Goal: Task Accomplishment & Management: Manage account settings

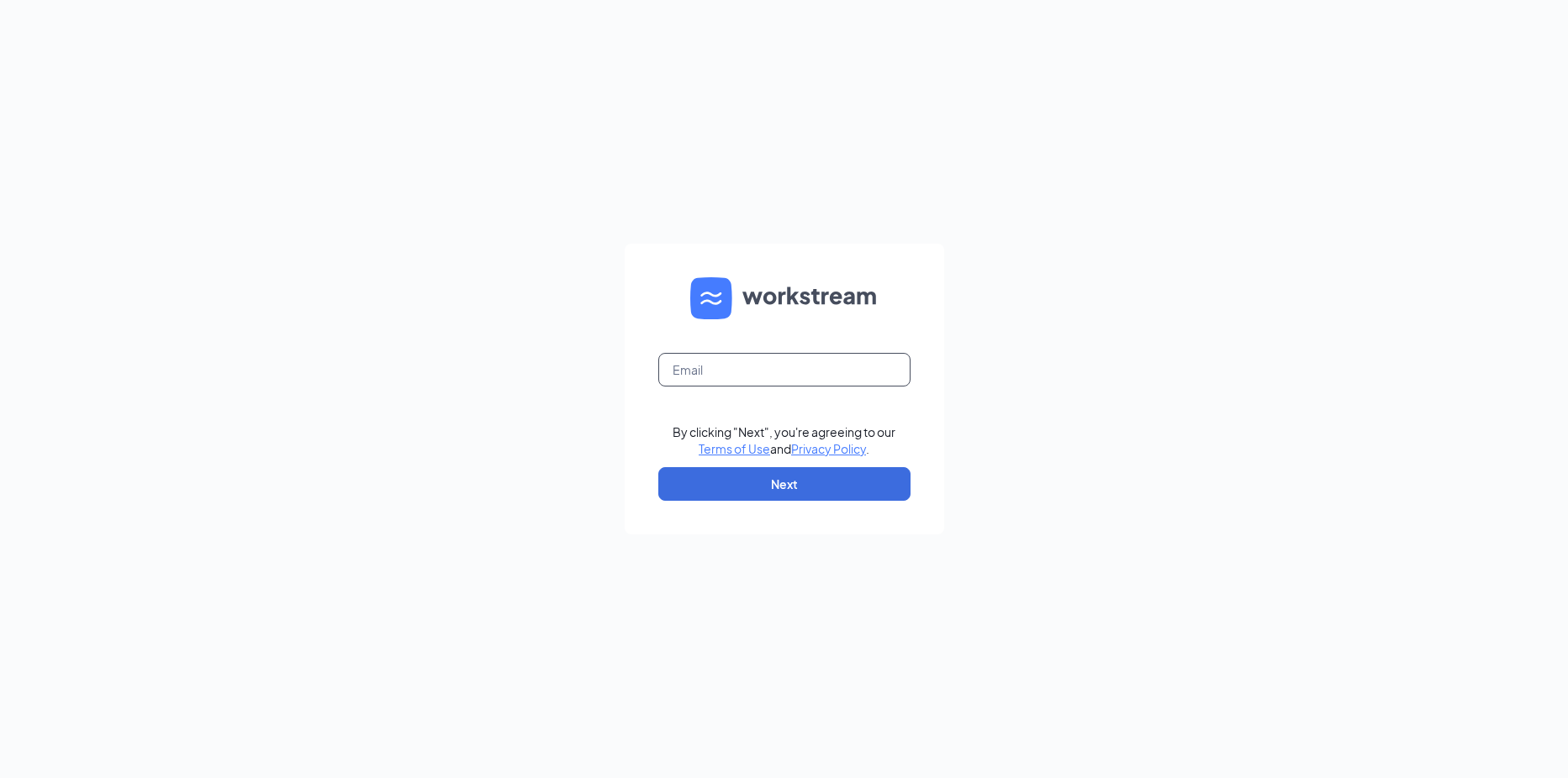
click at [732, 370] on input "text" at bounding box center [784, 370] width 252 height 34
type input "[EMAIL_ADDRESS][DOMAIN_NAME]"
click at [809, 490] on button "Next" at bounding box center [784, 484] width 252 height 34
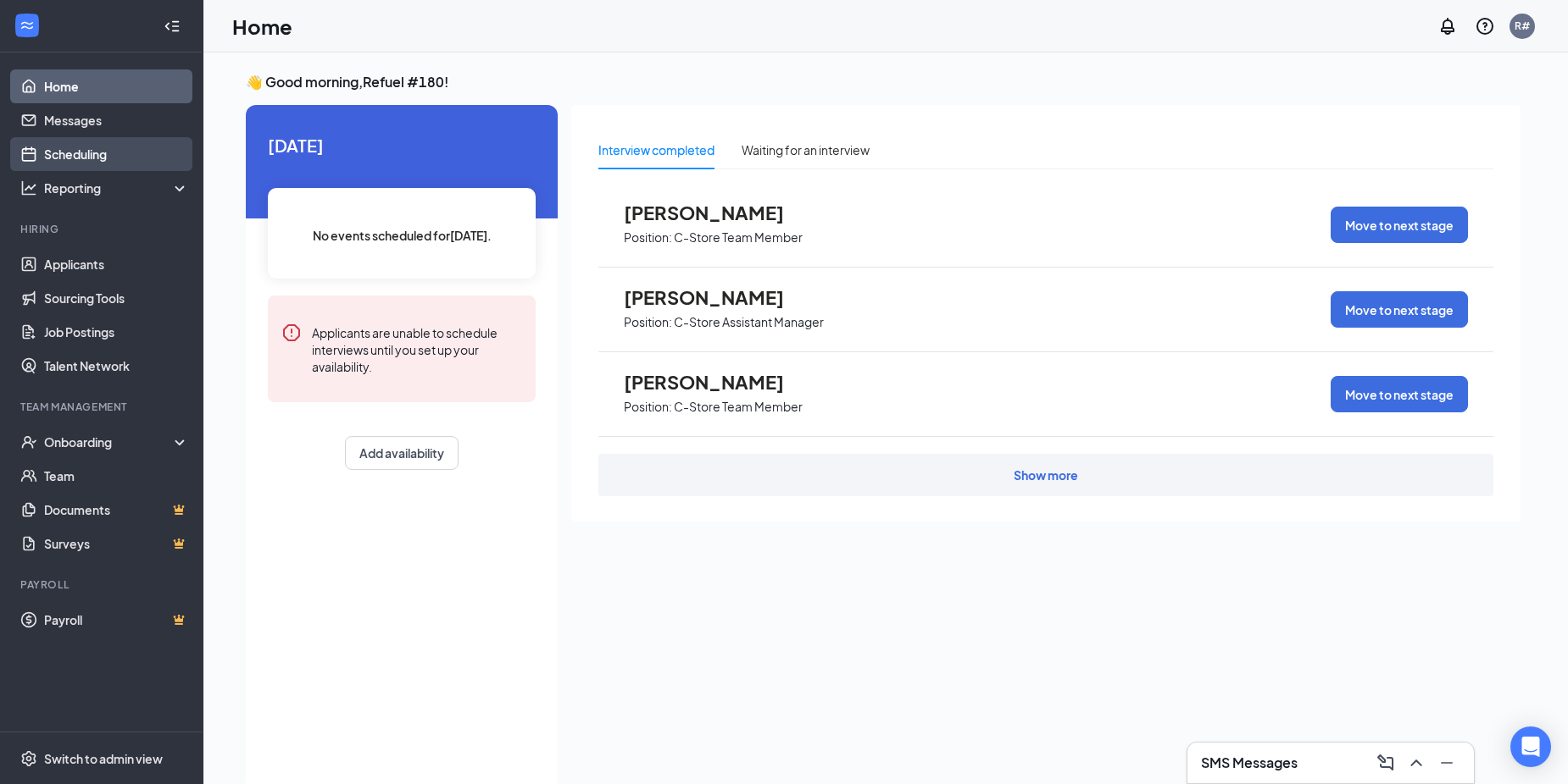
click at [74, 156] on link "Scheduling" at bounding box center [116, 153] width 145 height 34
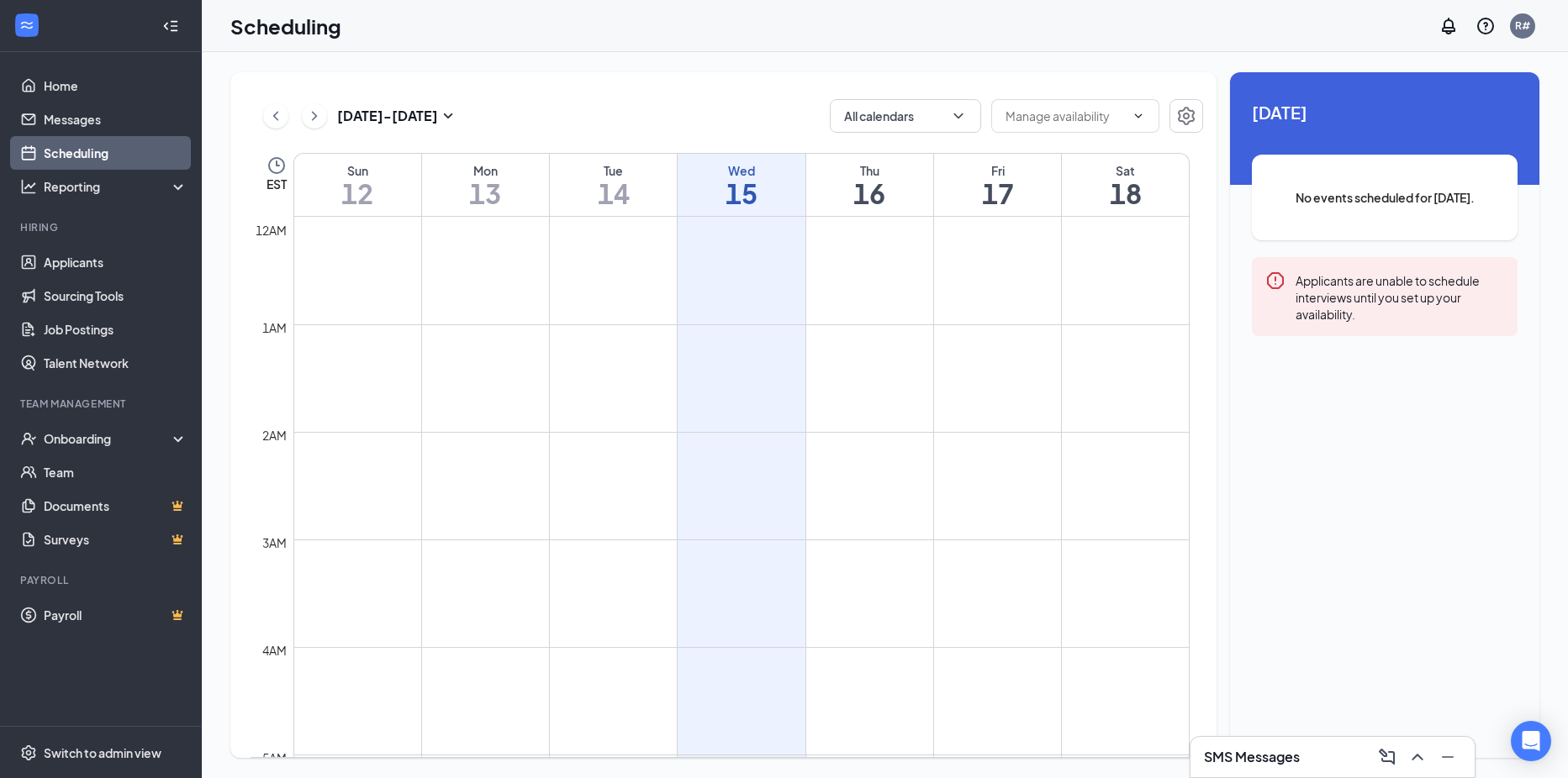
scroll to position [827, 0]
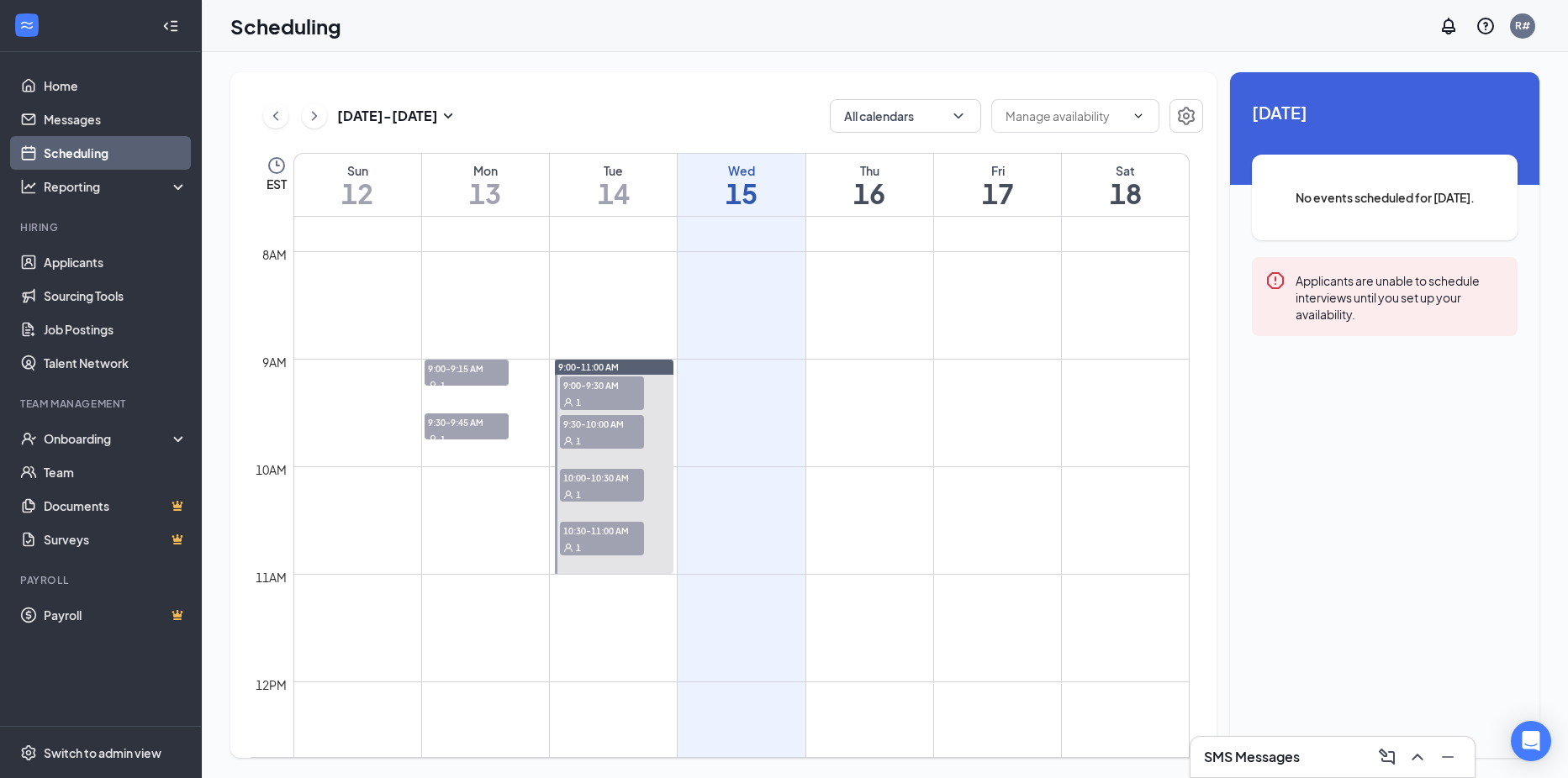
click at [560, 569] on div at bounding box center [614, 467] width 118 height 214
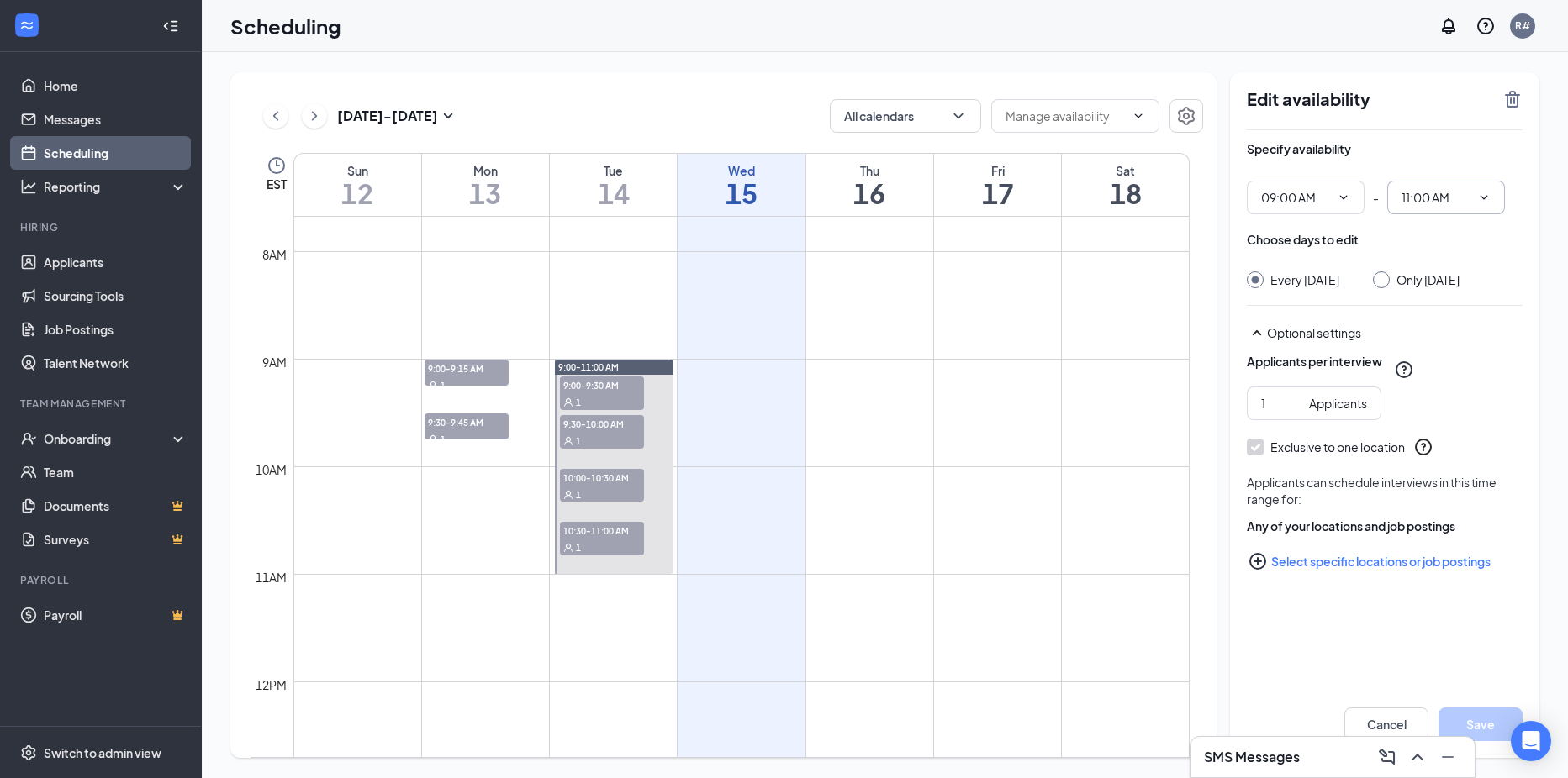
click at [1485, 198] on icon "ChevronDown" at bounding box center [1485, 197] width 8 height 4
click at [1444, 277] on div "05:00 PM" at bounding box center [1438, 284] width 49 height 18
type input "05:00 PM"
click at [450, 115] on icon "SmallChevronDown" at bounding box center [448, 115] width 10 height 5
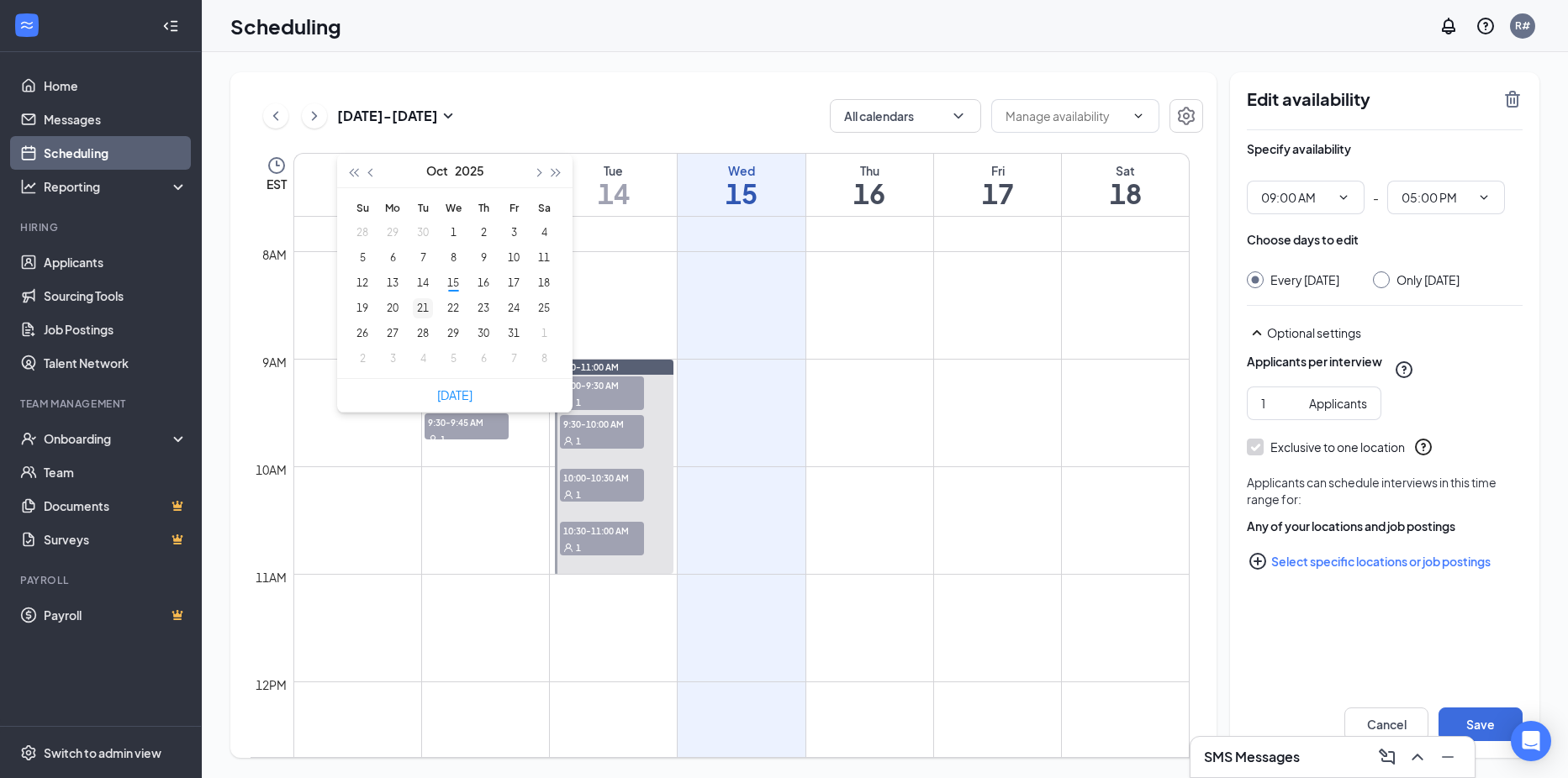
type input "2025-10-21"
drag, startPoint x: 429, startPoint y: 311, endPoint x: 1039, endPoint y: 477, distance: 632.2
click at [429, 311] on div "21" at bounding box center [422, 308] width 20 height 20
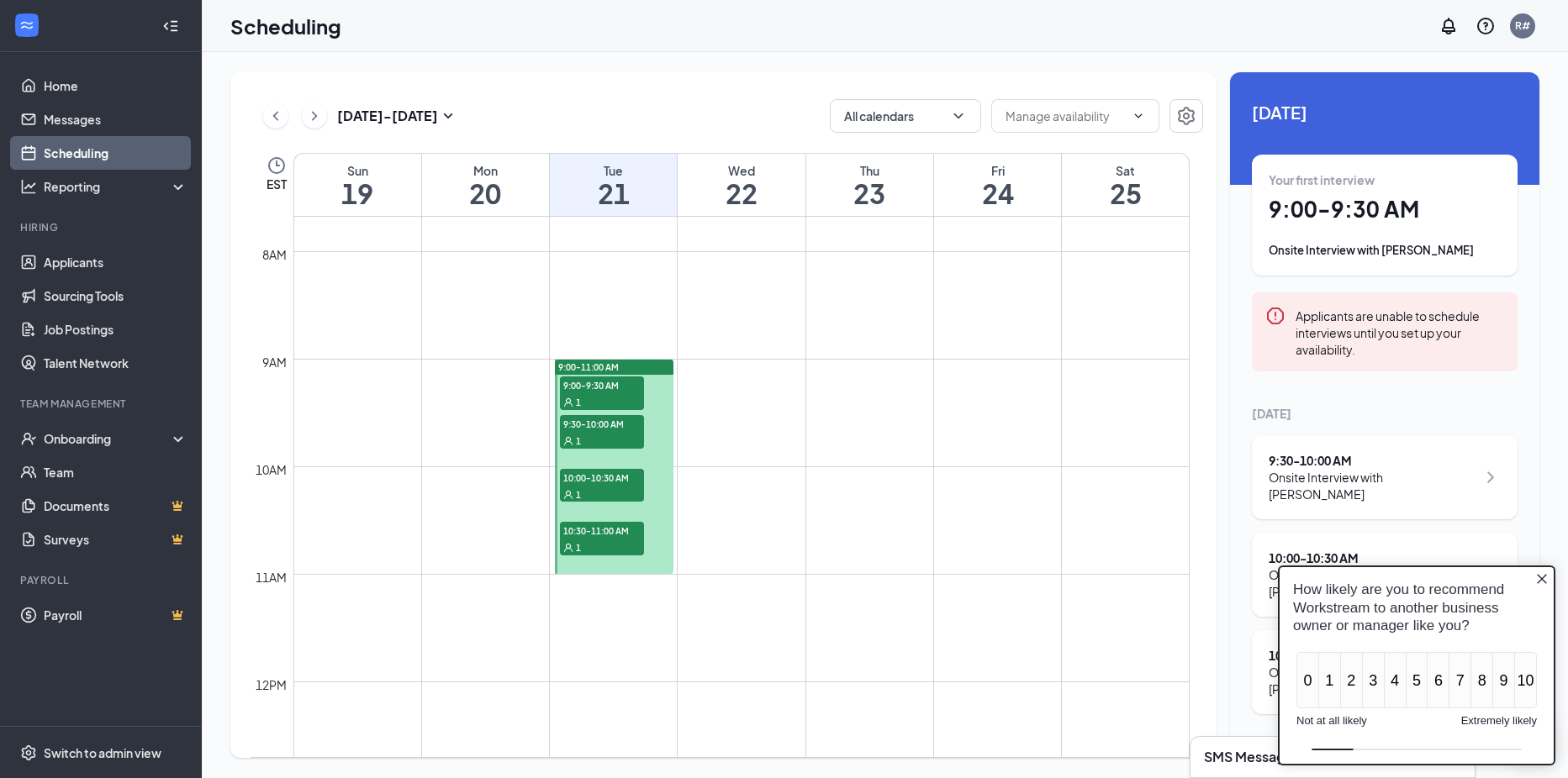
click at [1541, 581] on icon "Close button" at bounding box center [1542, 579] width 10 height 10
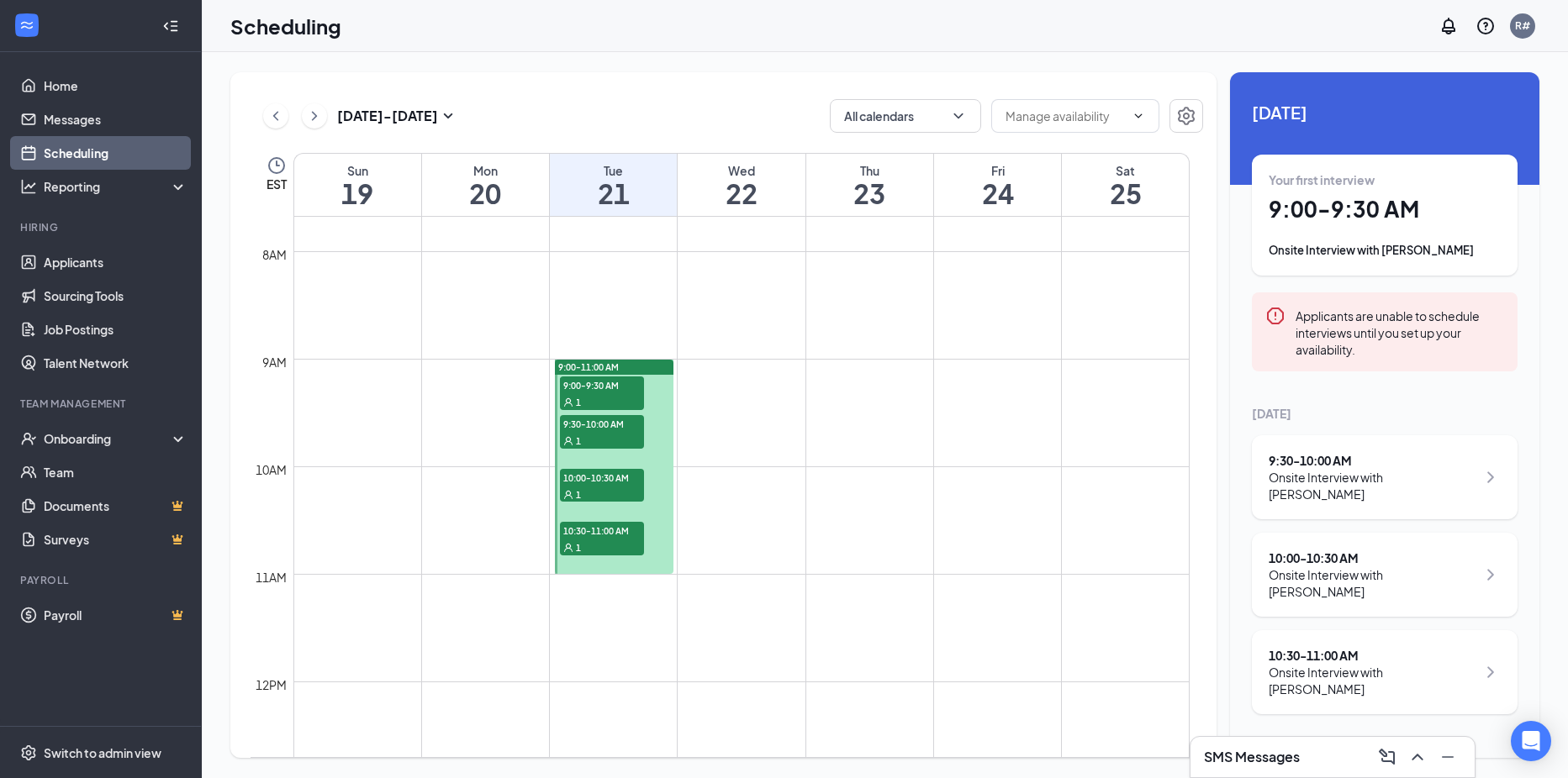
click at [658, 178] on div "Tue" at bounding box center [613, 170] width 127 height 16
click at [633, 685] on td at bounding box center [741, 696] width 897 height 27
drag, startPoint x: 622, startPoint y: 654, endPoint x: 623, endPoint y: 688, distance: 34.0
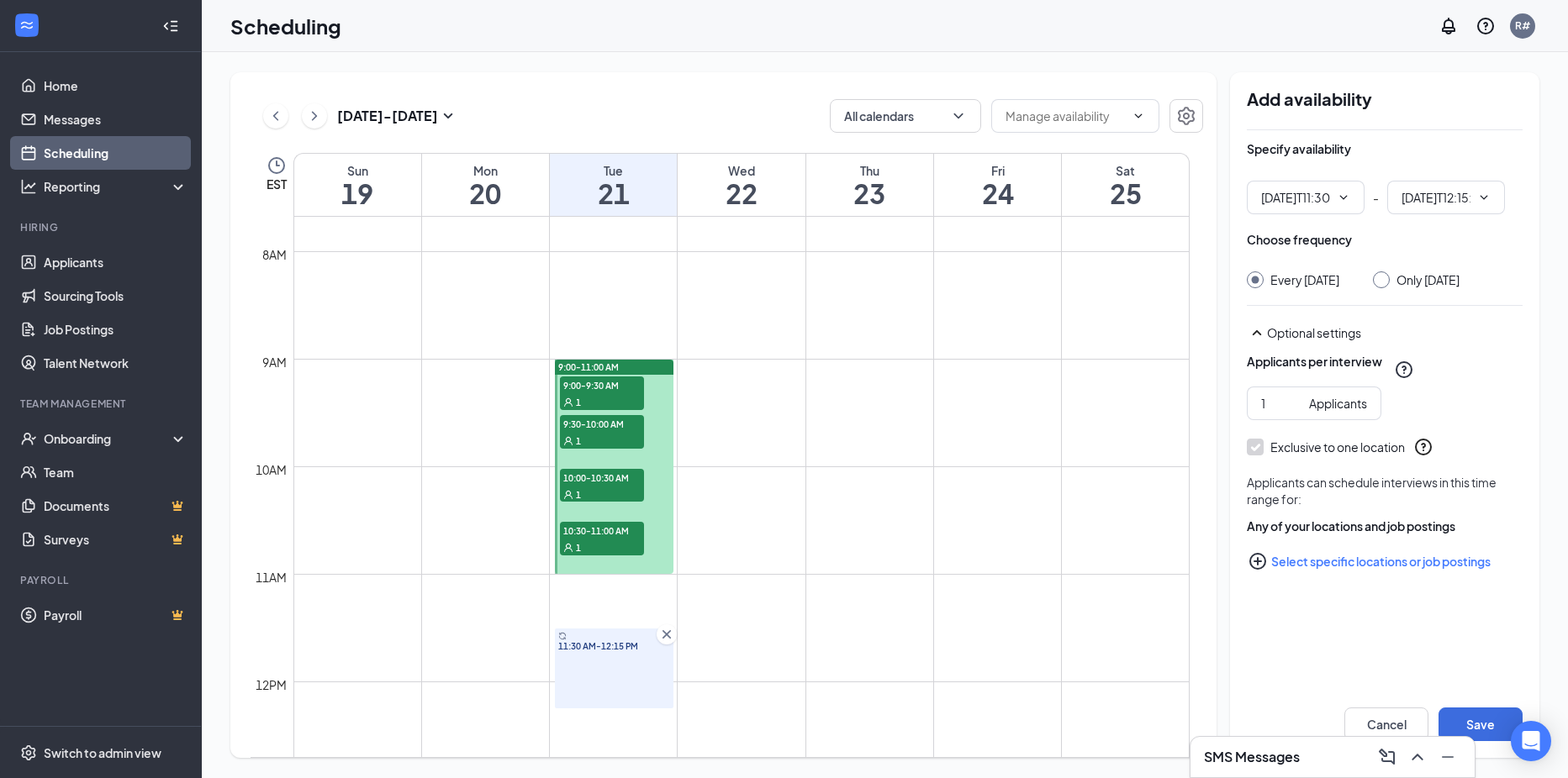
type input "11:30 AM"
type input "12:15 PM"
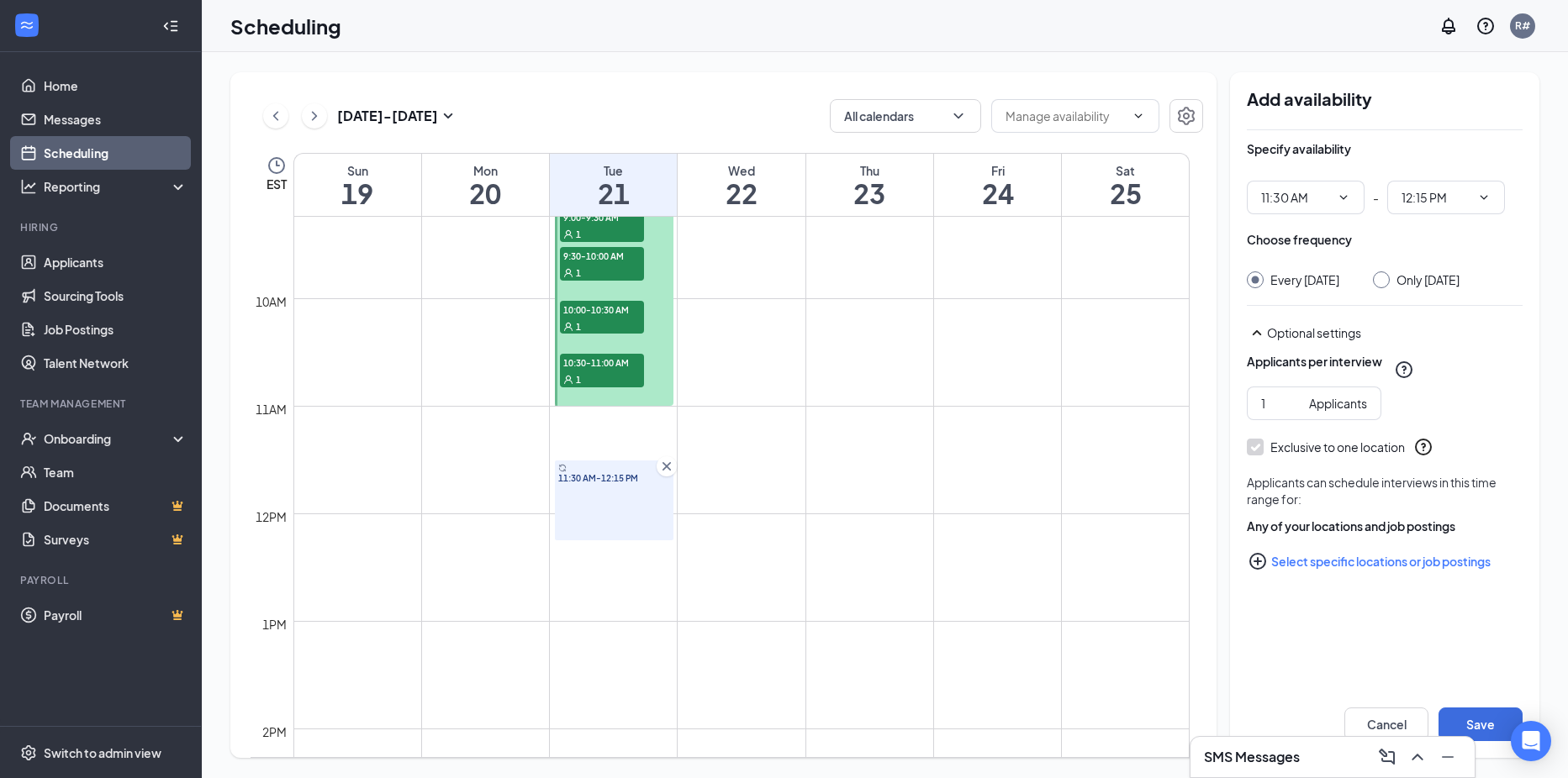
click at [666, 464] on icon "Cross" at bounding box center [666, 466] width 16 height 16
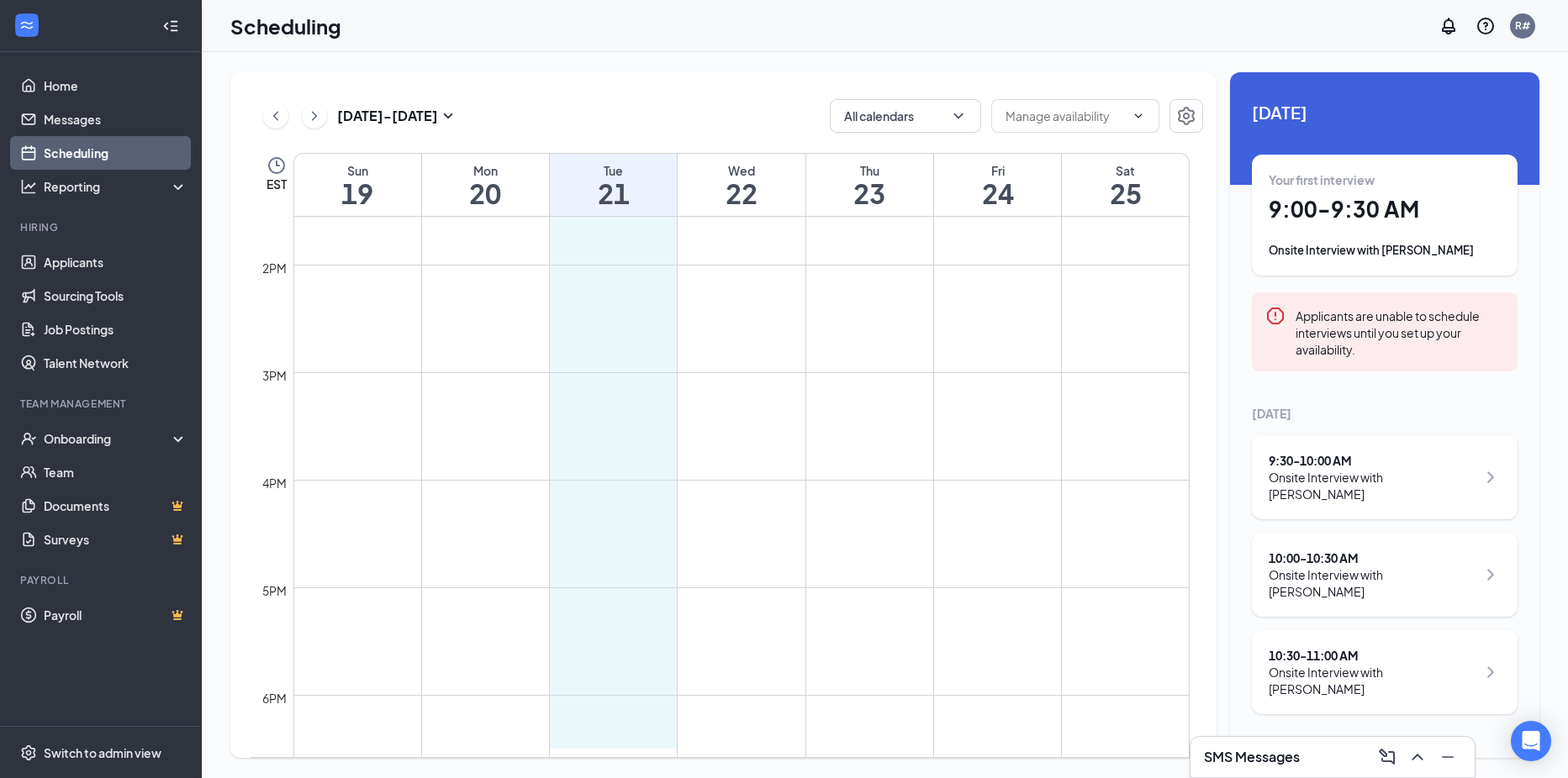
scroll to position [1458, 0]
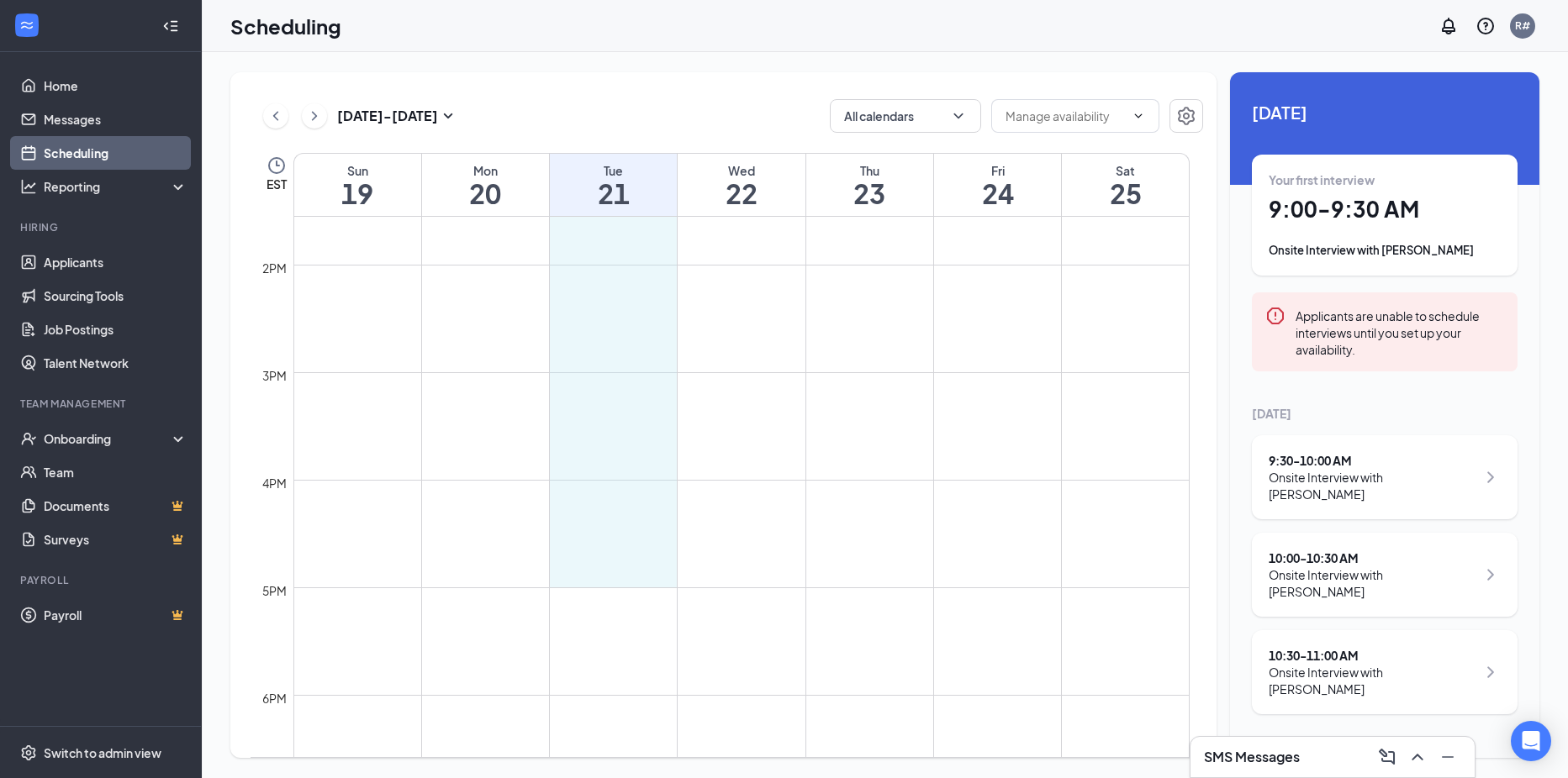
drag, startPoint x: 670, startPoint y: 410, endPoint x: 670, endPoint y: 587, distance: 177.0
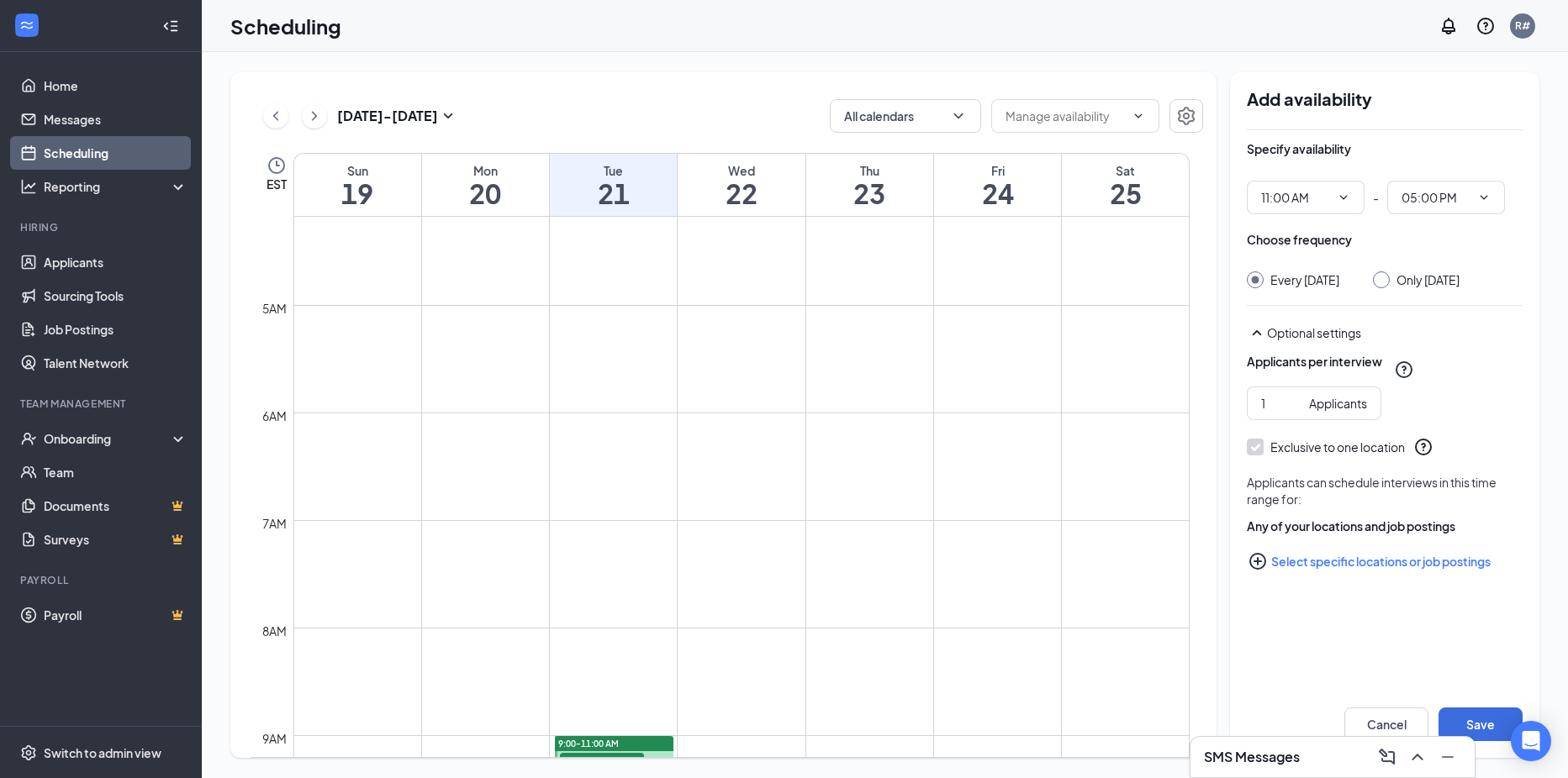
scroll to position [701, 0]
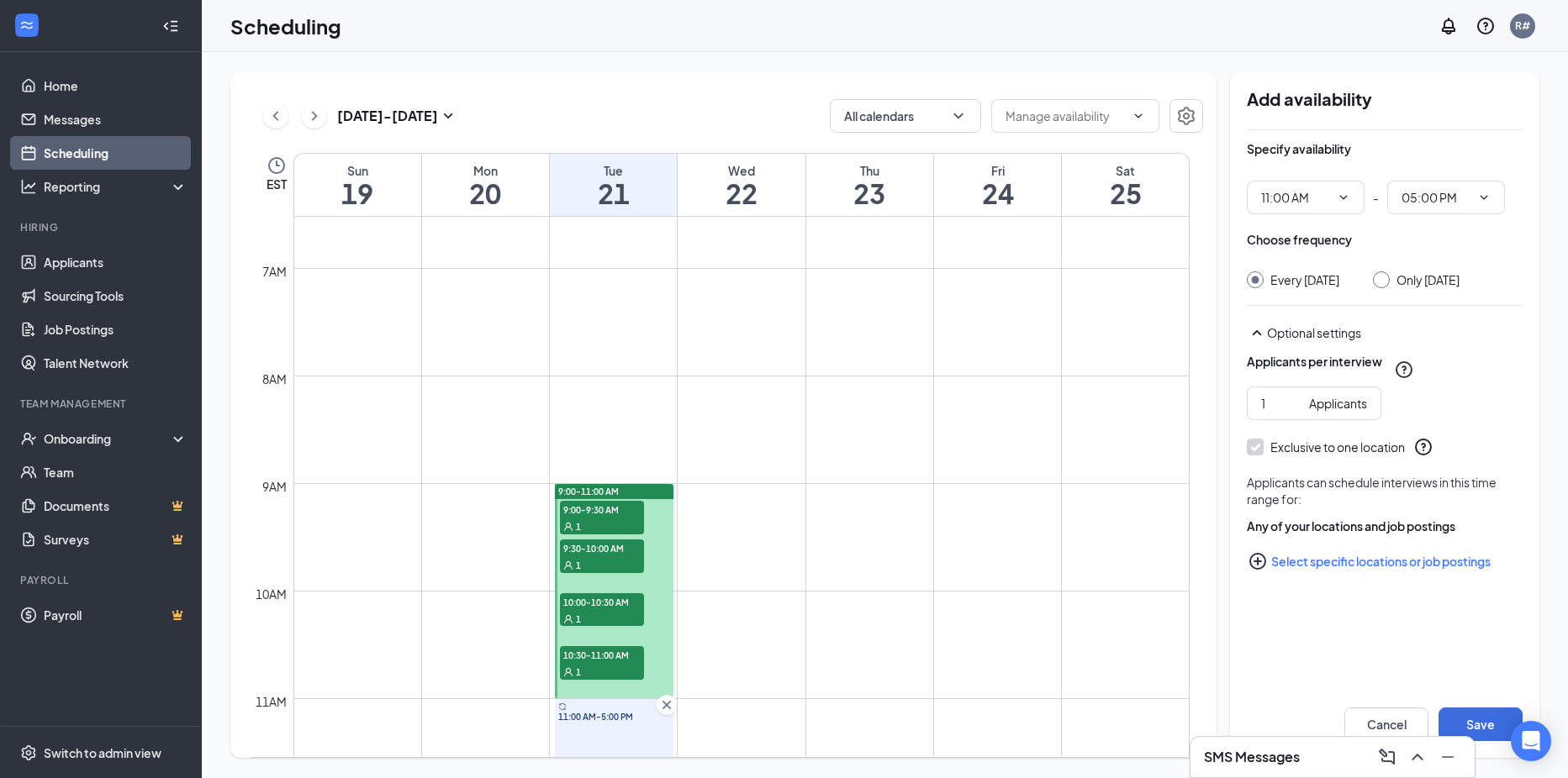
drag, startPoint x: 556, startPoint y: 700, endPoint x: 550, endPoint y: 418, distance: 282.1
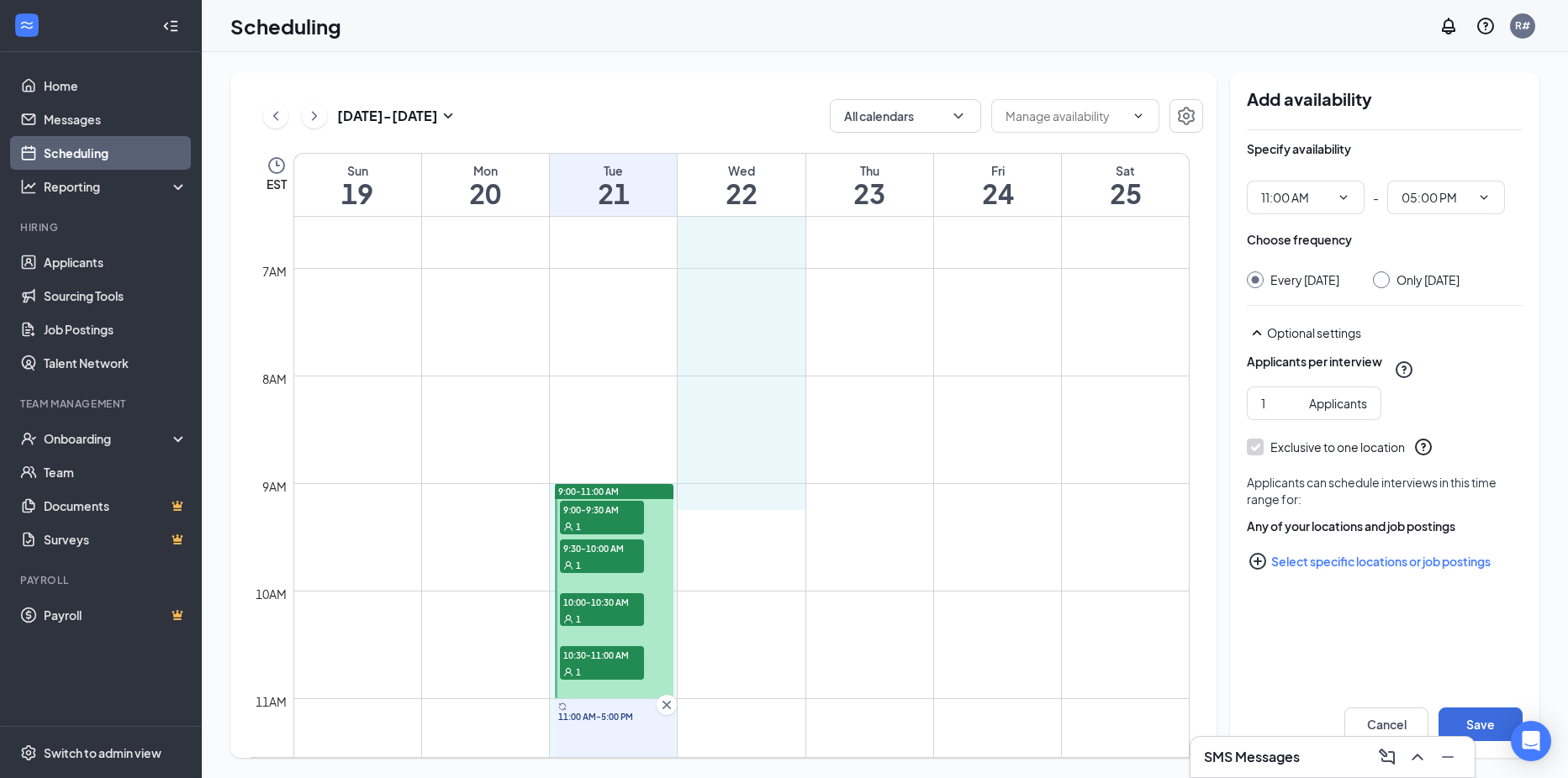
drag, startPoint x: 677, startPoint y: 485, endPoint x: 620, endPoint y: 489, distance: 57.1
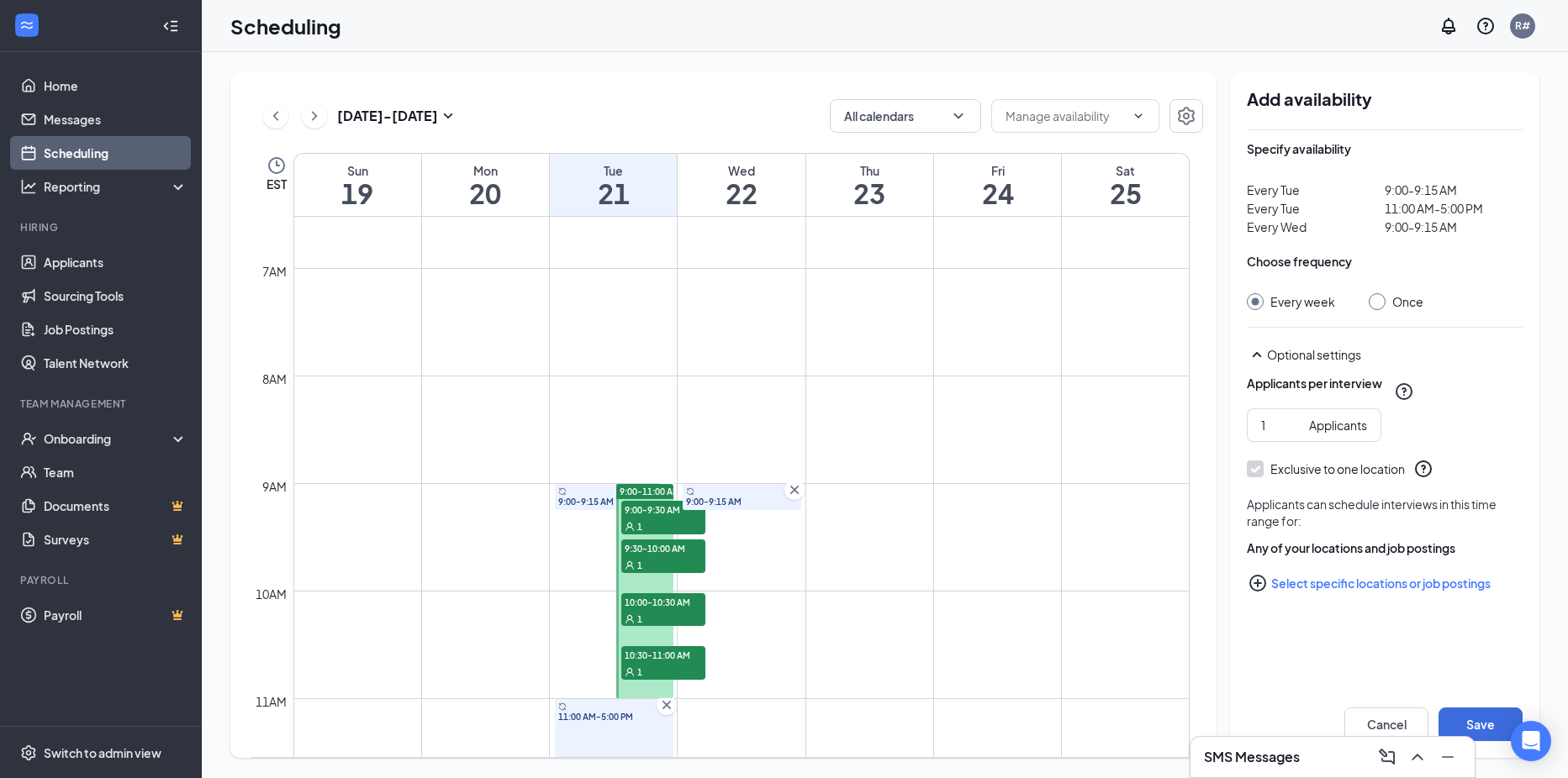
click at [796, 498] on icon "Cross" at bounding box center [794, 489] width 16 height 16
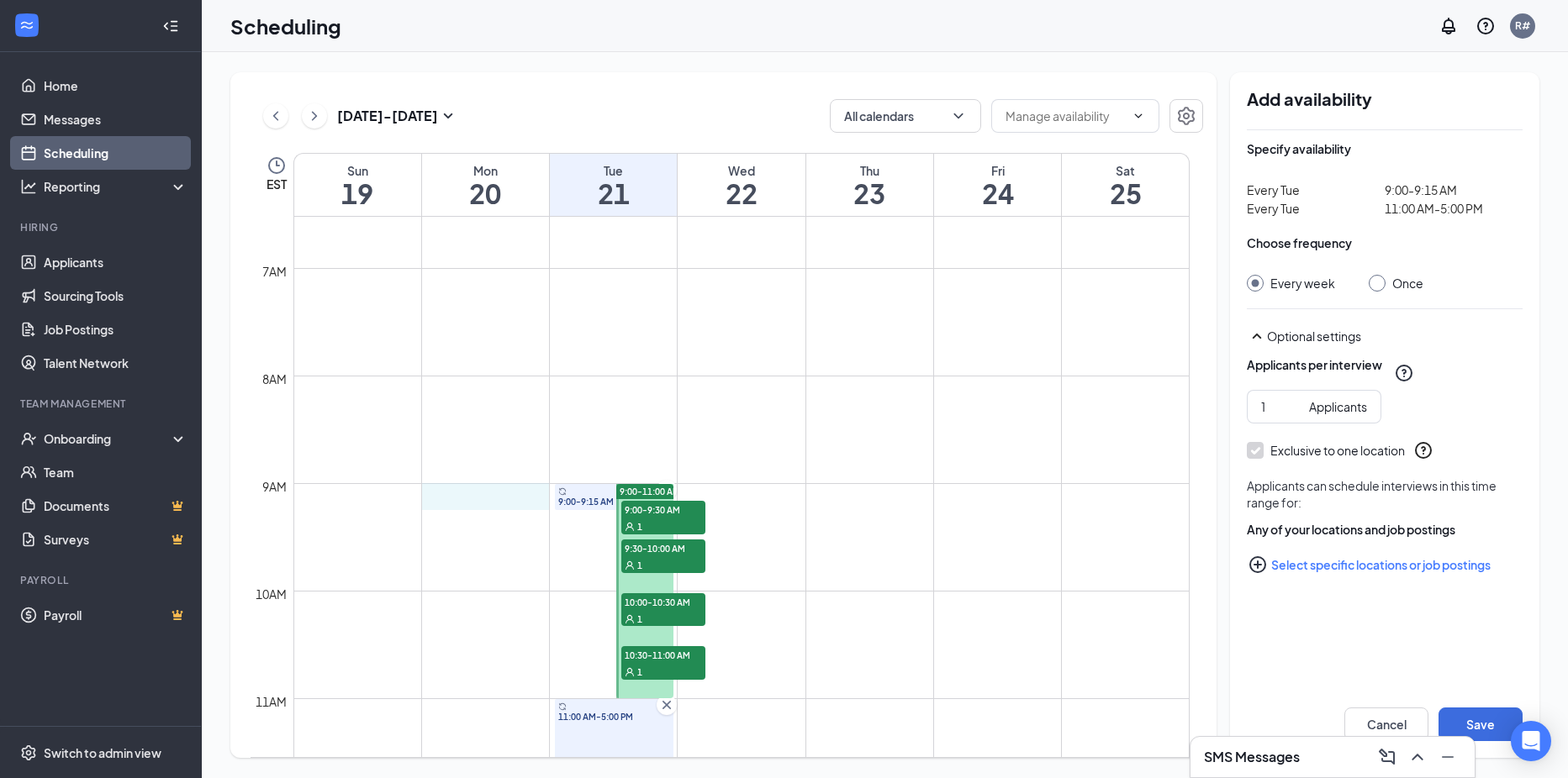
drag, startPoint x: 549, startPoint y: 488, endPoint x: 436, endPoint y: 490, distance: 113.0
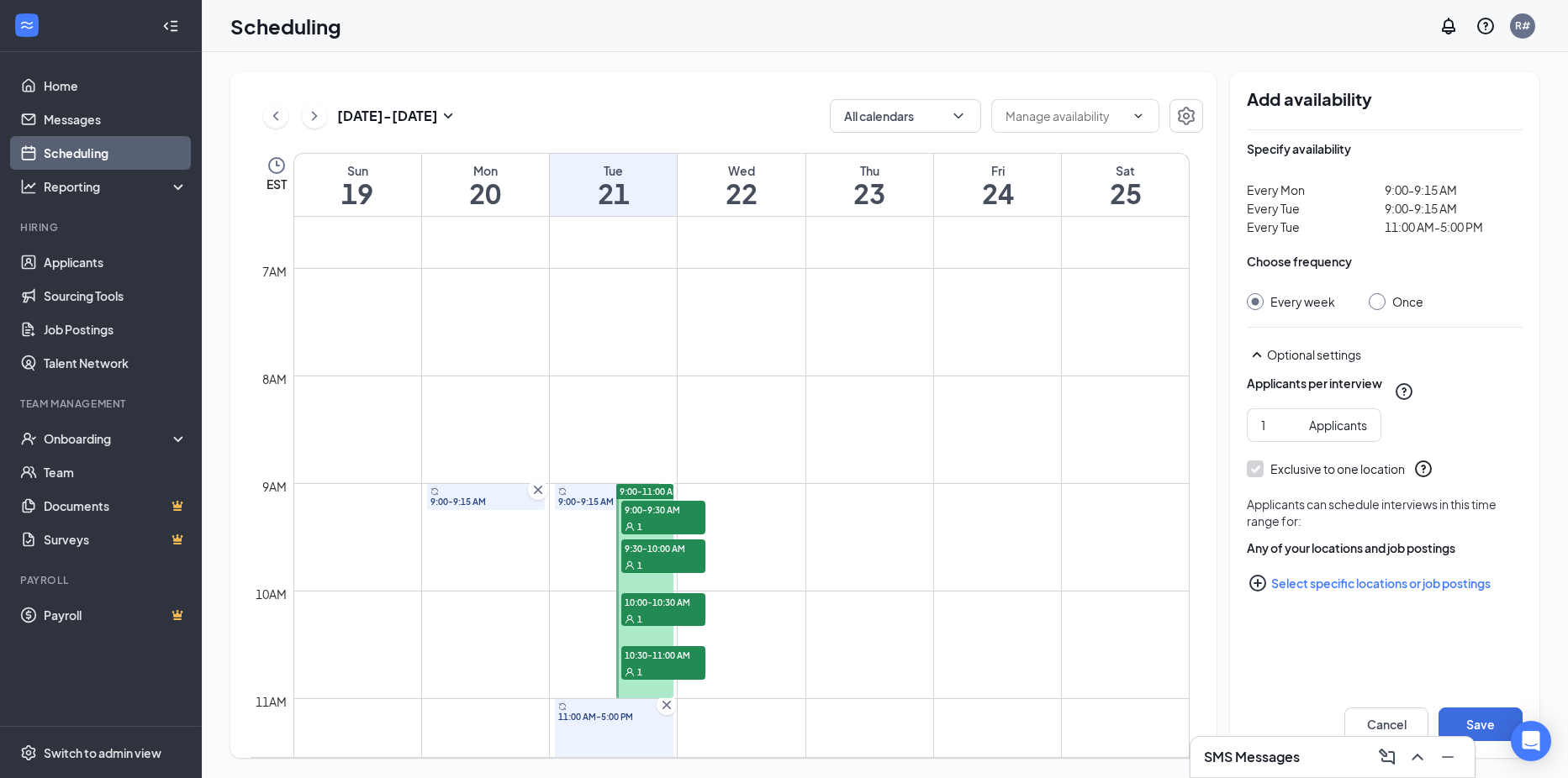
click at [538, 490] on icon "Cross" at bounding box center [538, 490] width 9 height 9
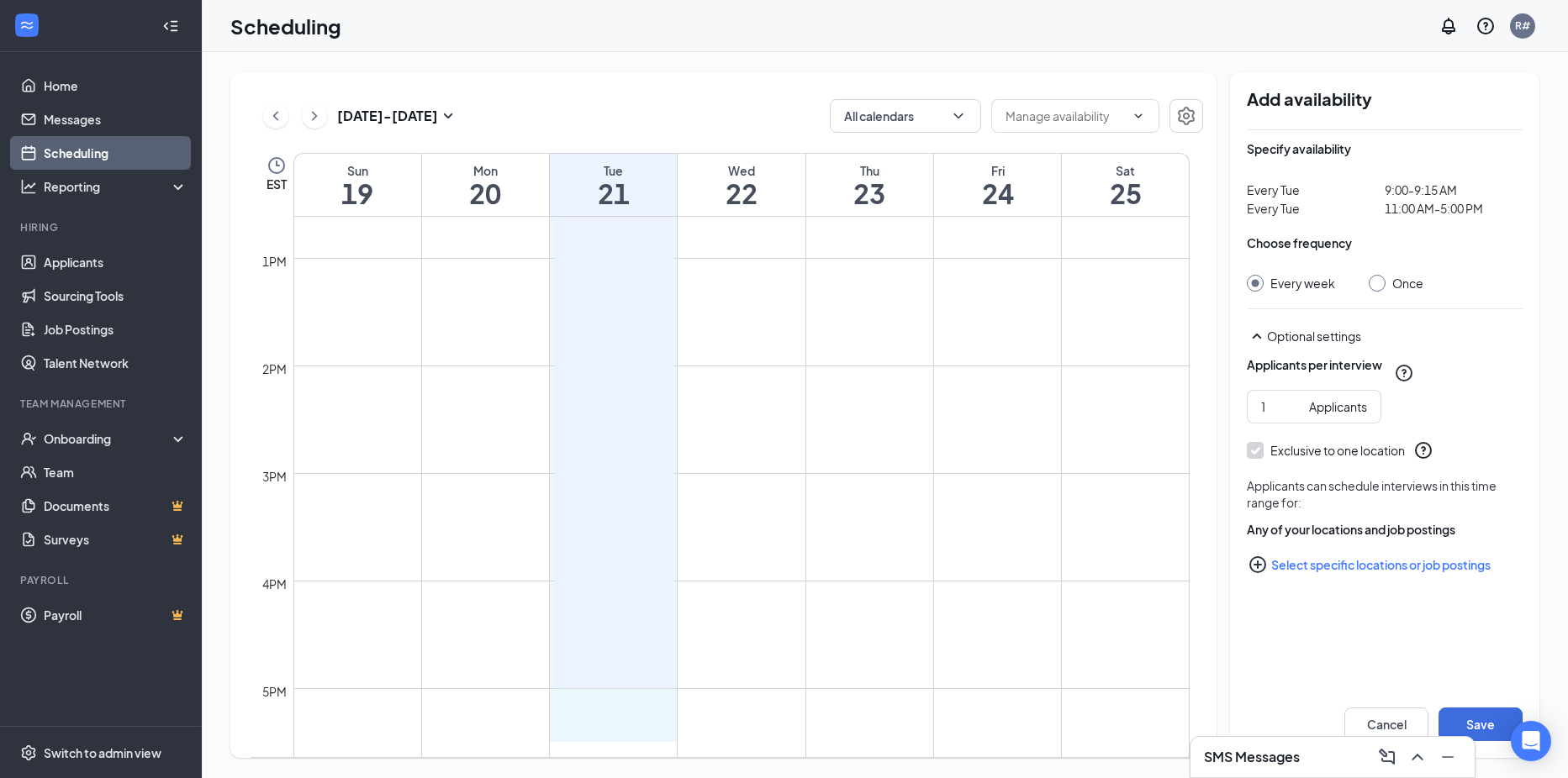
scroll to position [1358, 0]
drag, startPoint x: 550, startPoint y: 490, endPoint x: 625, endPoint y: 683, distance: 207.1
click at [625, 683] on div "12am 1am 2am 3am 4am 5am 6am 7am 8am 9am 10am 11am 12pm 1pm 2pm 3pm 4pm 5pm 6pm…" at bounding box center [720, 149] width 939 height 2582
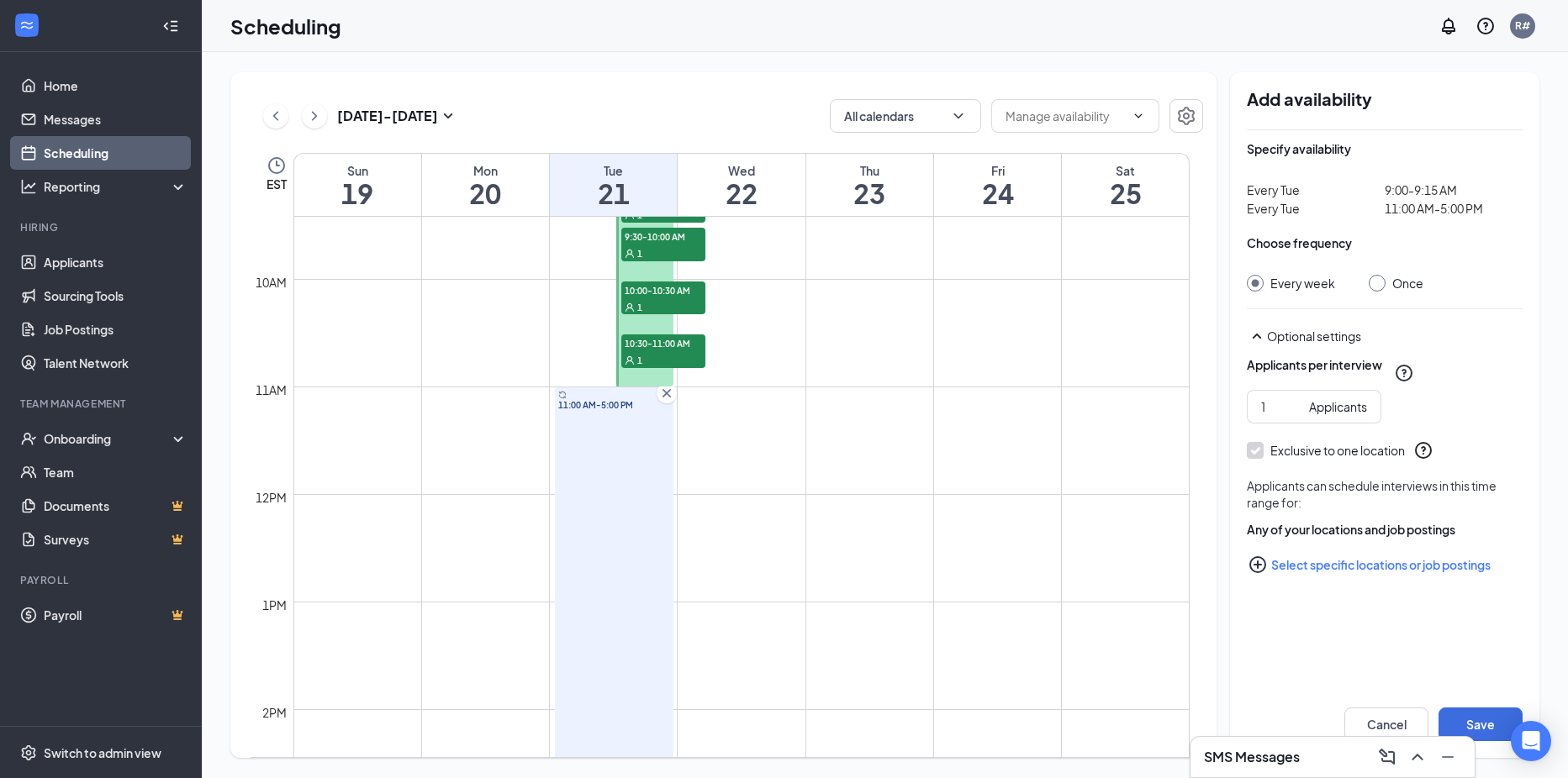
scroll to position [854, 0]
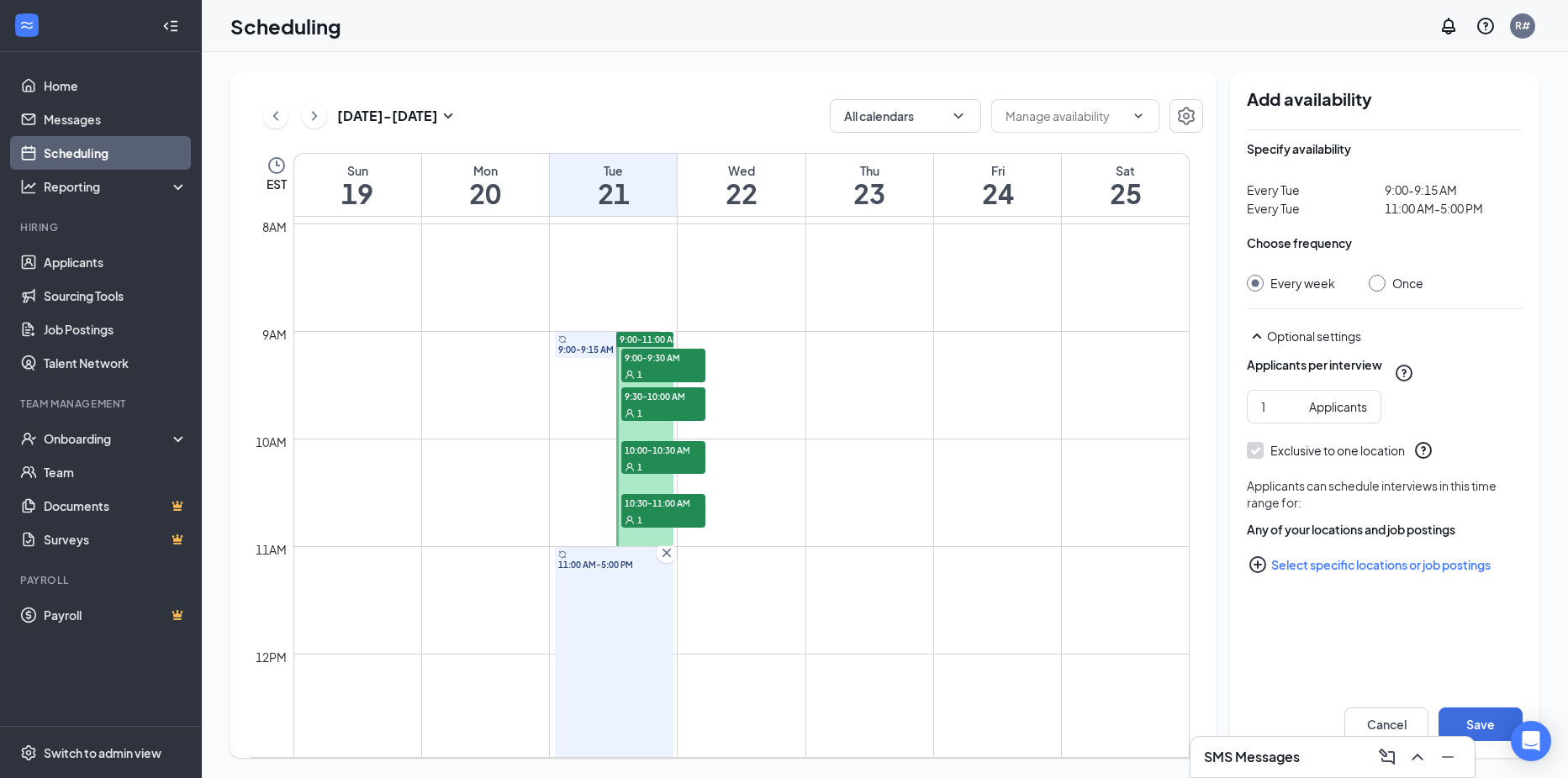
click at [1378, 280] on input "Once" at bounding box center [1374, 280] width 12 height 12
radio input "true"
radio input "false"
click at [1261, 333] on icon "SmallChevronUp" at bounding box center [1257, 336] width 20 height 20
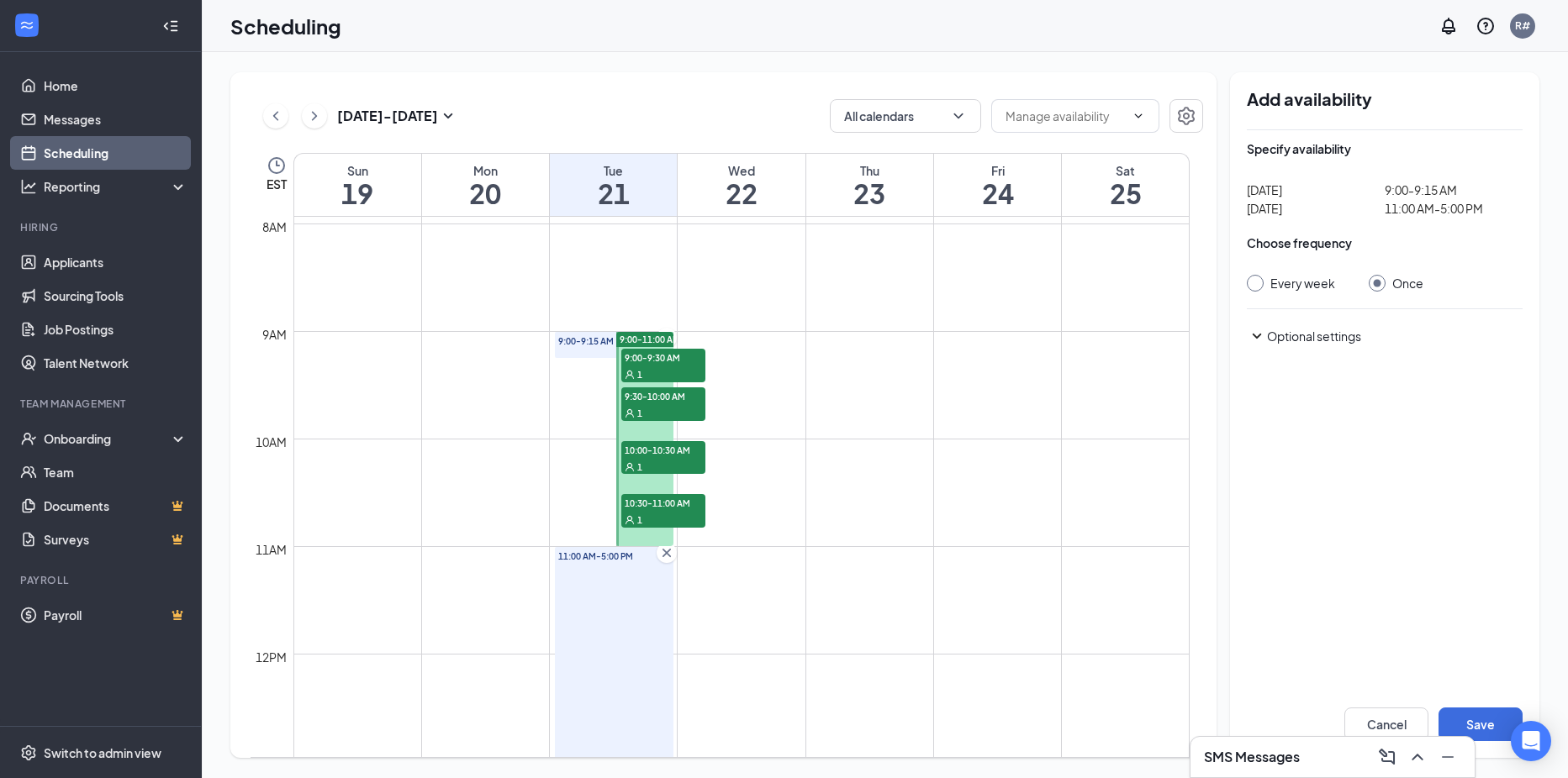
click at [664, 556] on icon "Cross" at bounding box center [667, 553] width 9 height 9
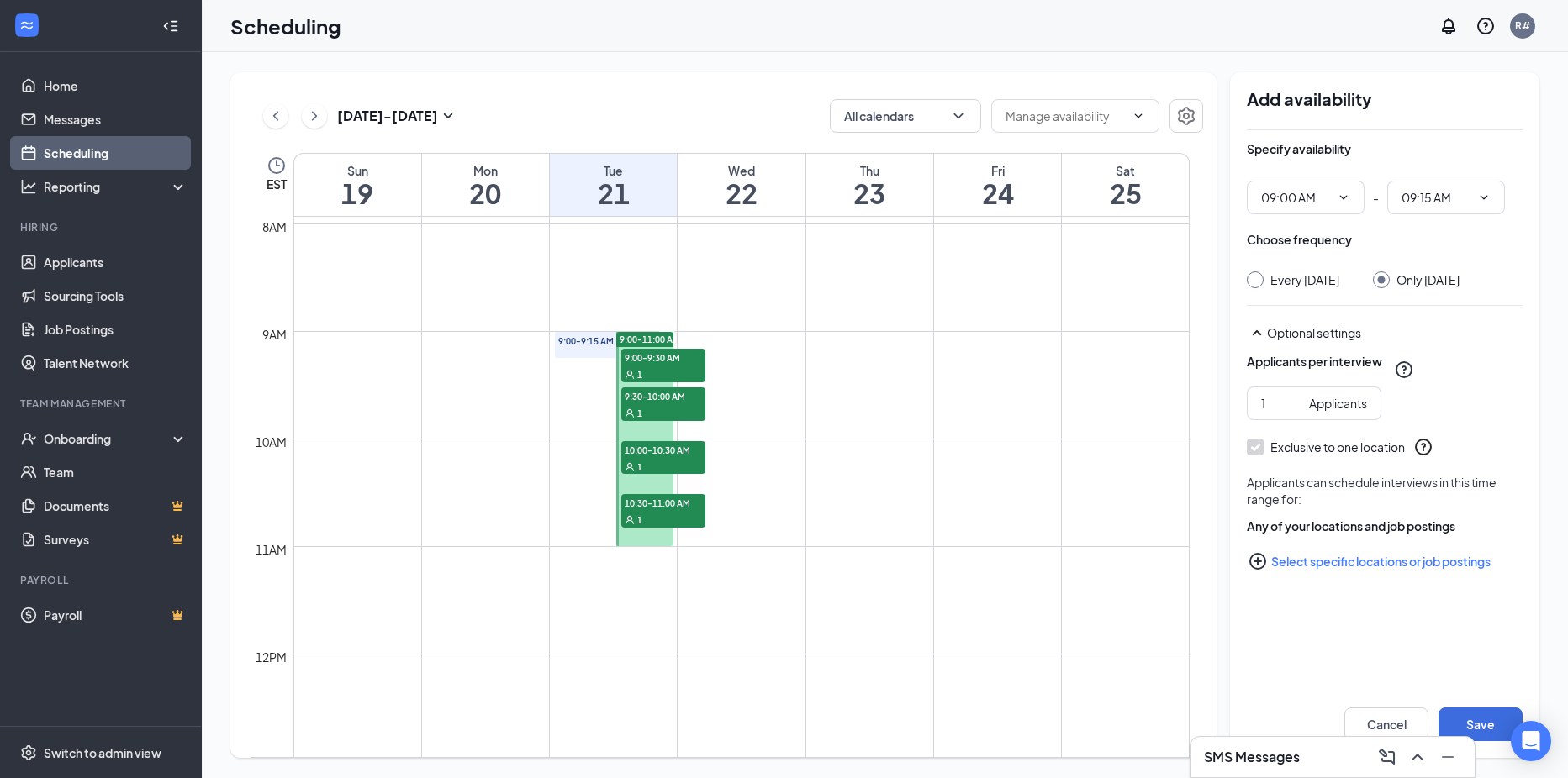
click at [582, 343] on span "9:00-9:15 AM" at bounding box center [613, 341] width 112 height 12
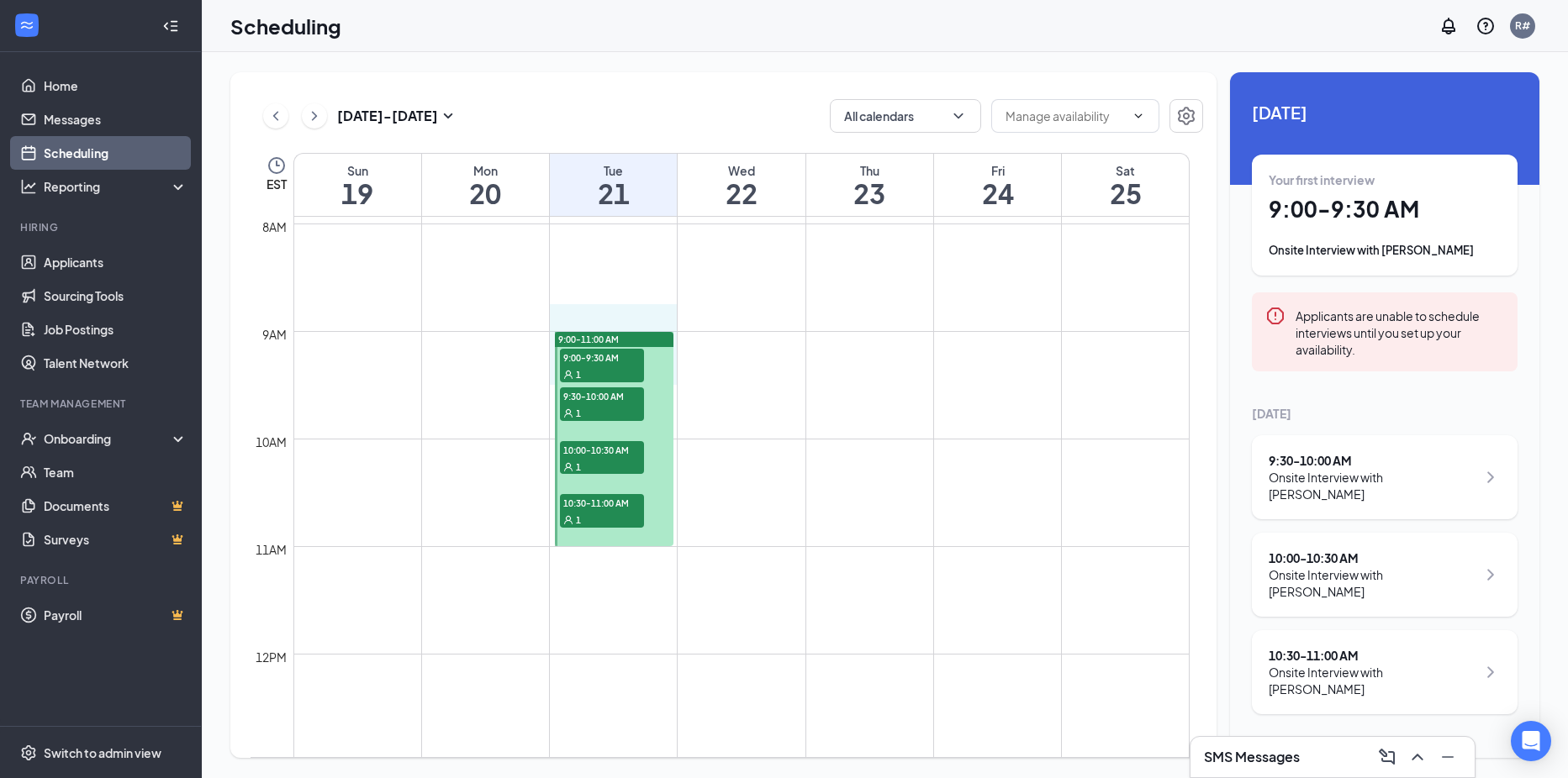
drag, startPoint x: 550, startPoint y: 330, endPoint x: 566, endPoint y: 371, distance: 44.0
click at [566, 371] on div "12am 1am 2am 3am 4am 5am 6am 7am 8am 9am 10am 11am 12pm 1pm 2pm 3pm 4pm 5pm 6pm…" at bounding box center [720, 654] width 939 height 2582
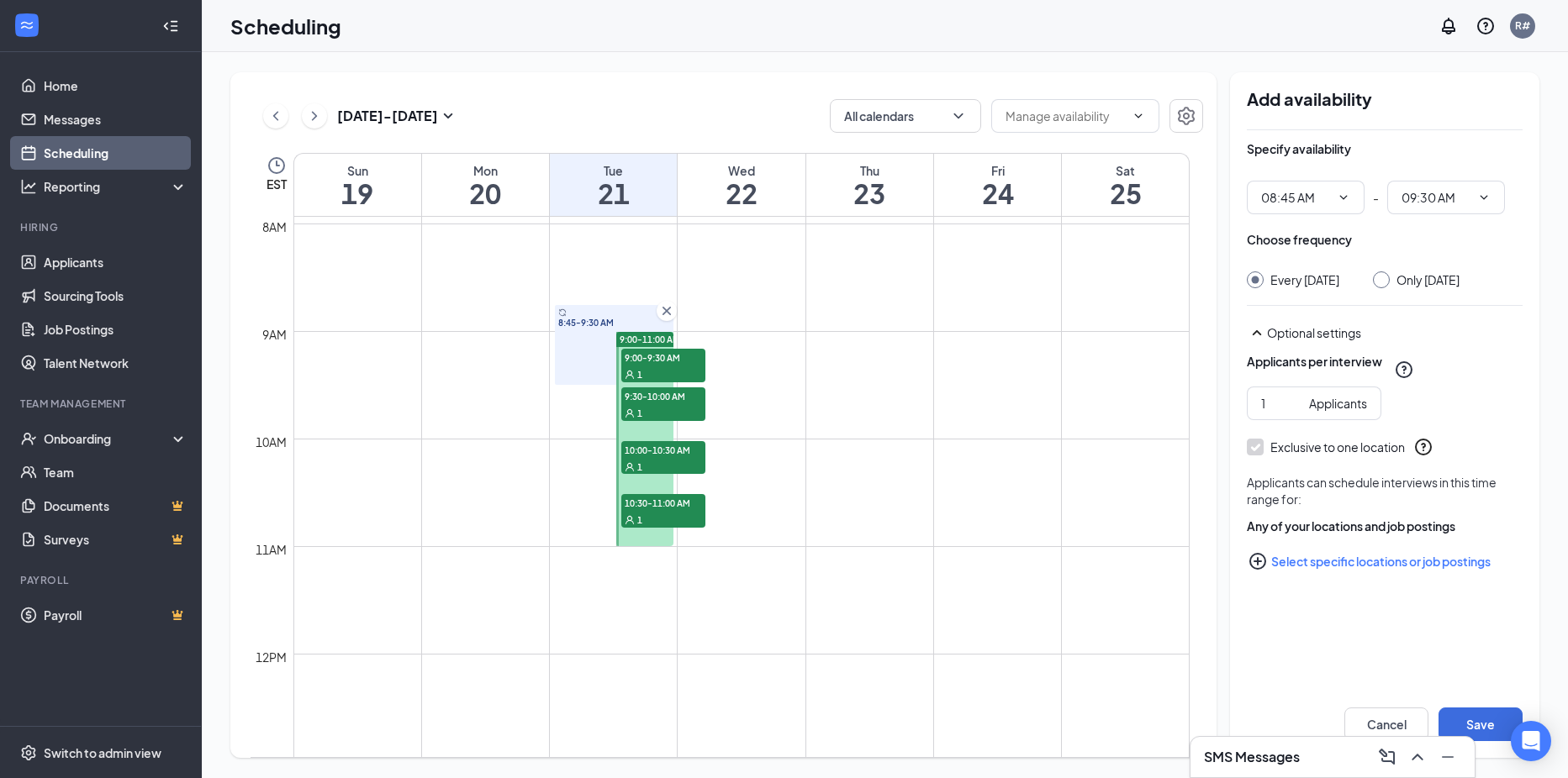
click at [670, 311] on icon "Cross" at bounding box center [666, 310] width 16 height 16
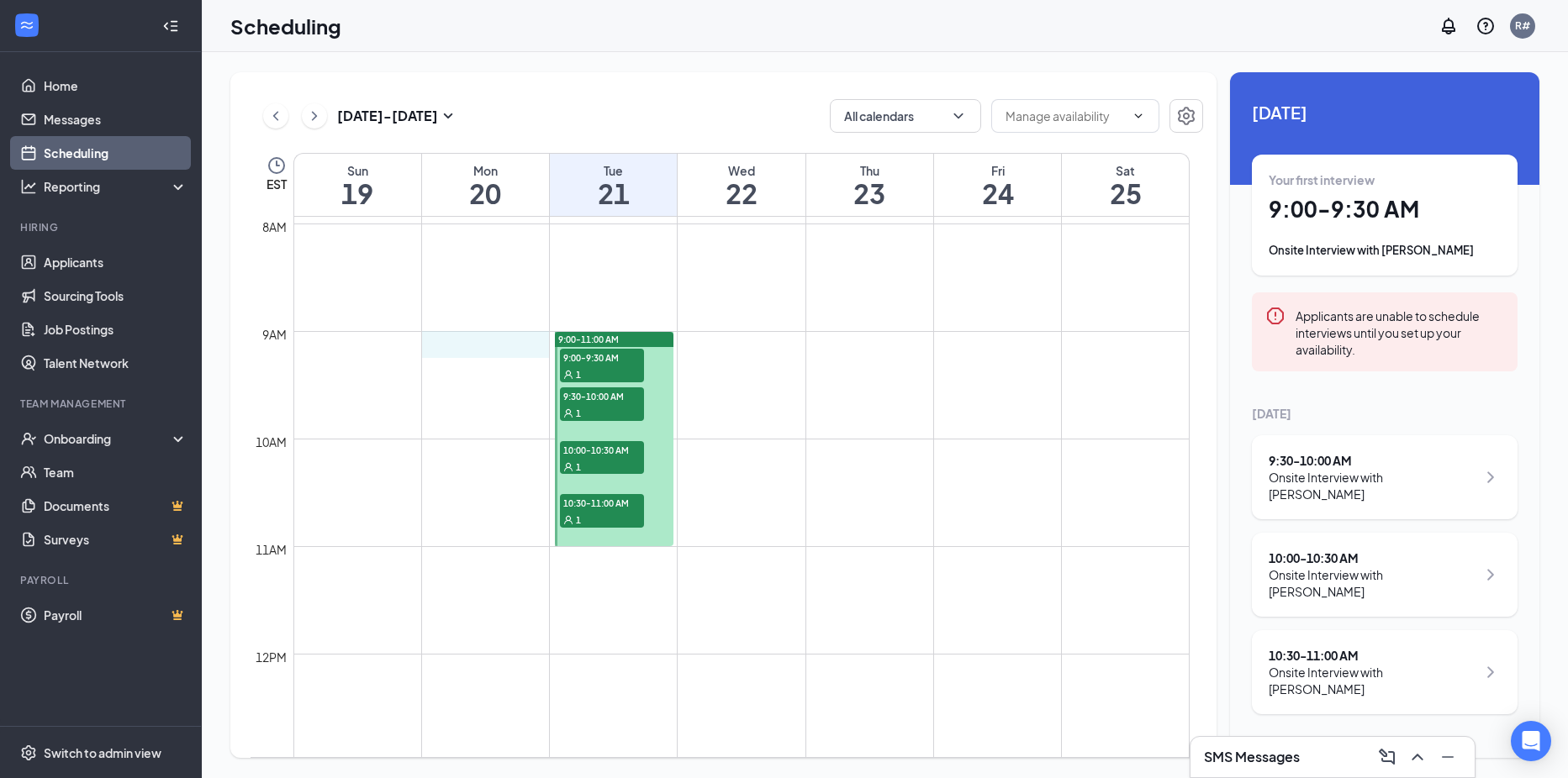
drag, startPoint x: 547, startPoint y: 332, endPoint x: 538, endPoint y: 339, distance: 11.4
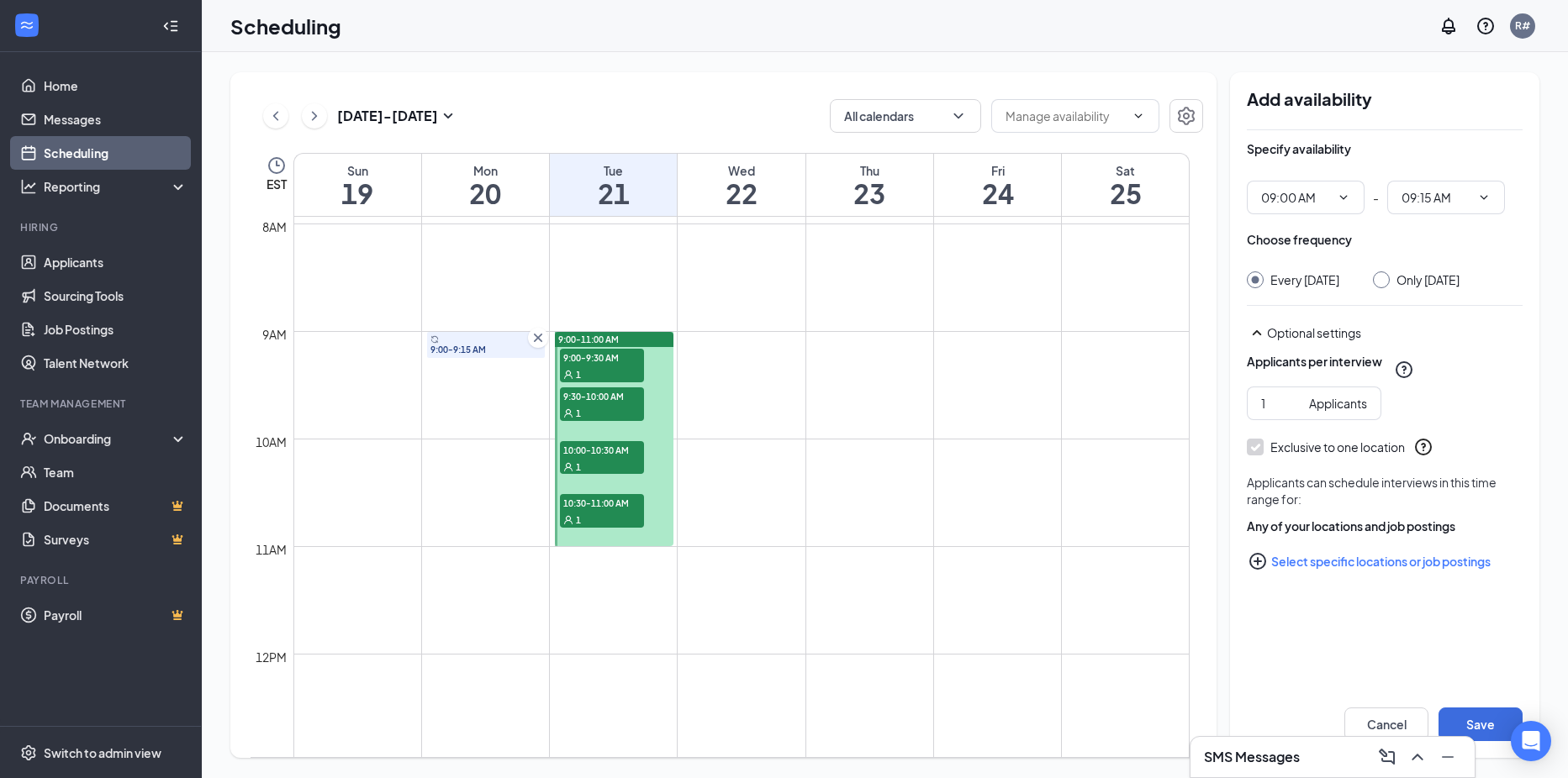
click at [540, 337] on icon "Cross" at bounding box center [538, 338] width 16 height 16
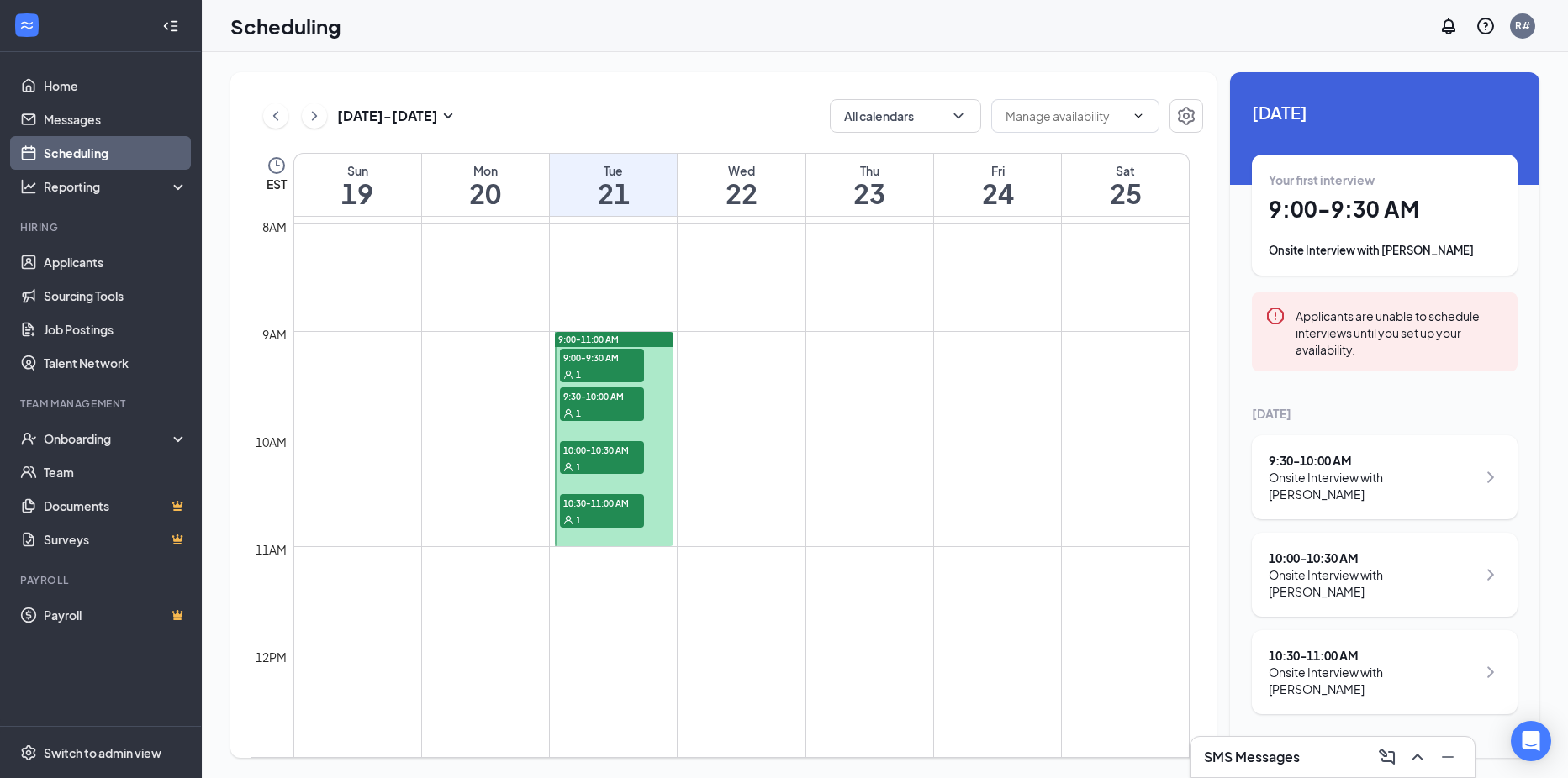
drag, startPoint x: 552, startPoint y: 335, endPoint x: 550, endPoint y: 650, distance: 315.0
click at [550, 650] on div "12am 1am 2am 3am 4am 5am 6am 7am 8am 9am 10am 11am 12pm 1pm 2pm 3pm 4pm 5pm 6pm…" at bounding box center [720, 654] width 939 height 2582
drag, startPoint x: 552, startPoint y: 332, endPoint x: 544, endPoint y: 697, distance: 365.1
click at [544, 697] on div "12am 1am 2am 3am 4am 5am 6am 7am 8am 9am 10am 11am 12pm 1pm 2pm 3pm 4pm 5pm 6pm…" at bounding box center [720, 654] width 939 height 2582
drag, startPoint x: 676, startPoint y: 331, endPoint x: 665, endPoint y: 342, distance: 15.6
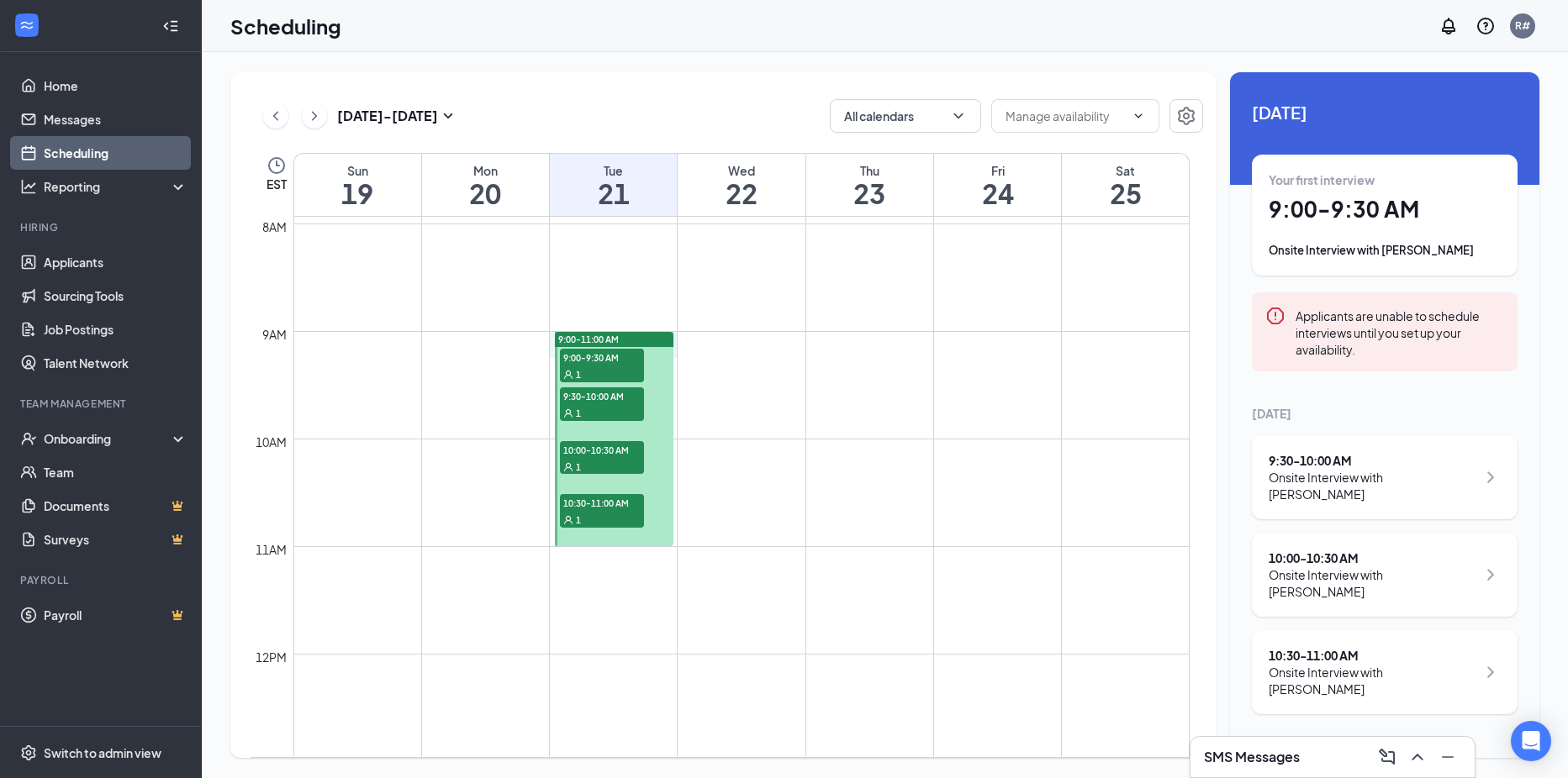
click at [665, 342] on div "12am 1am 2am 3am 4am 5am 6am 7am 8am 9am 10am 11am 12pm 1pm 2pm 3pm 4pm 5pm 6pm…" at bounding box center [720, 654] width 939 height 2582
click at [664, 342] on link "9:00-11:00 AM 9:00-9:30 AM 1 9:30-10:00 AM 1 10:00-10:30 AM 1 10:30-11:00 AM 1" at bounding box center [612, 438] width 122 height 215
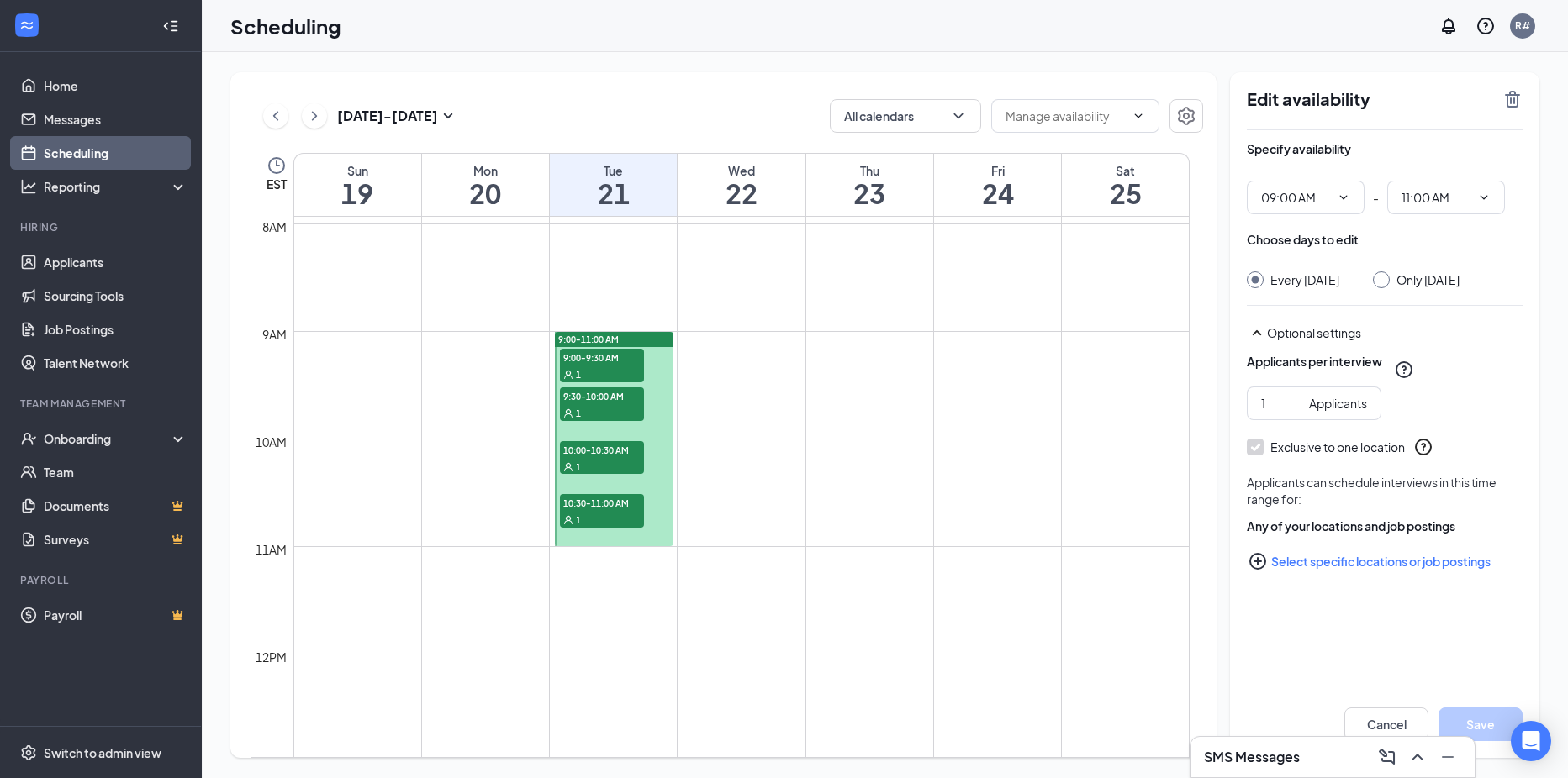
click at [658, 357] on div "12am 1am 2am 3am 4am 5am 6am 7am 8am 9am 10am 11am 12pm 1pm 2pm 3pm 4pm 5pm 6pm…" at bounding box center [720, 654] width 939 height 2582
drag, startPoint x: 658, startPoint y: 357, endPoint x: 708, endPoint y: 382, distance: 55.9
click at [757, 391] on td at bounding box center [741, 399] width 897 height 27
click at [570, 308] on td at bounding box center [741, 318] width 897 height 27
click at [492, 422] on td at bounding box center [741, 426] width 897 height 27
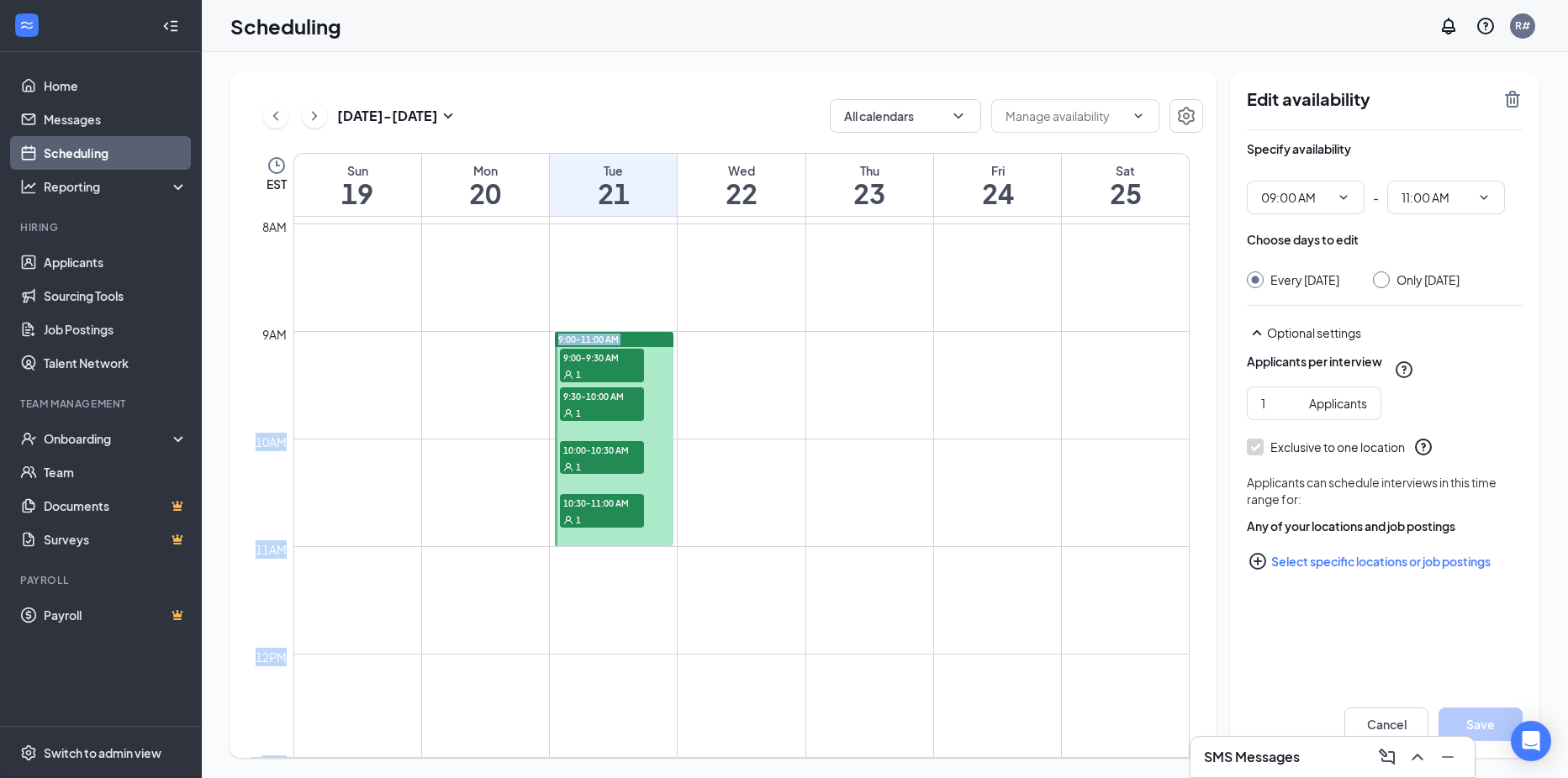
click at [869, 293] on td at bounding box center [741, 291] width 897 height 27
drag, startPoint x: 650, startPoint y: 197, endPoint x: 670, endPoint y: 221, distance: 31.2
click at [650, 197] on h1 "21" at bounding box center [613, 193] width 127 height 28
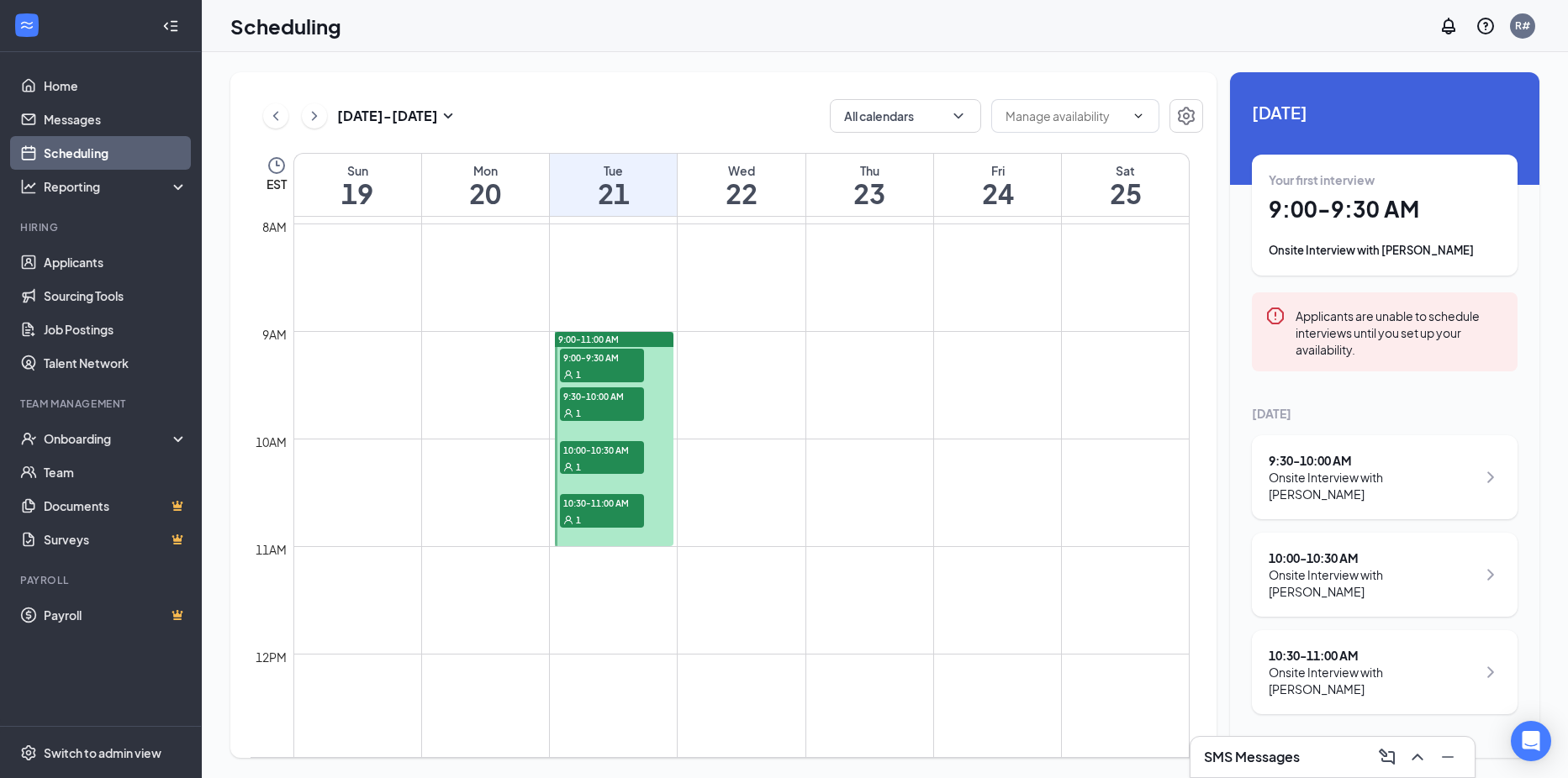
click at [583, 178] on div "Tue" at bounding box center [613, 170] width 127 height 16
click at [1123, 112] on input "text" at bounding box center [1064, 115] width 119 height 18
click at [1089, 114] on input "text" at bounding box center [1064, 115] width 119 height 18
drag, startPoint x: 551, startPoint y: 335, endPoint x: 597, endPoint y: 664, distance: 332.2
click at [597, 664] on div "12am 1am 2am 3am 4am 5am 6am 7am 8am 9am 10am 11am 12pm 1pm 2pm 3pm 4pm 5pm 6pm…" at bounding box center [720, 654] width 939 height 2582
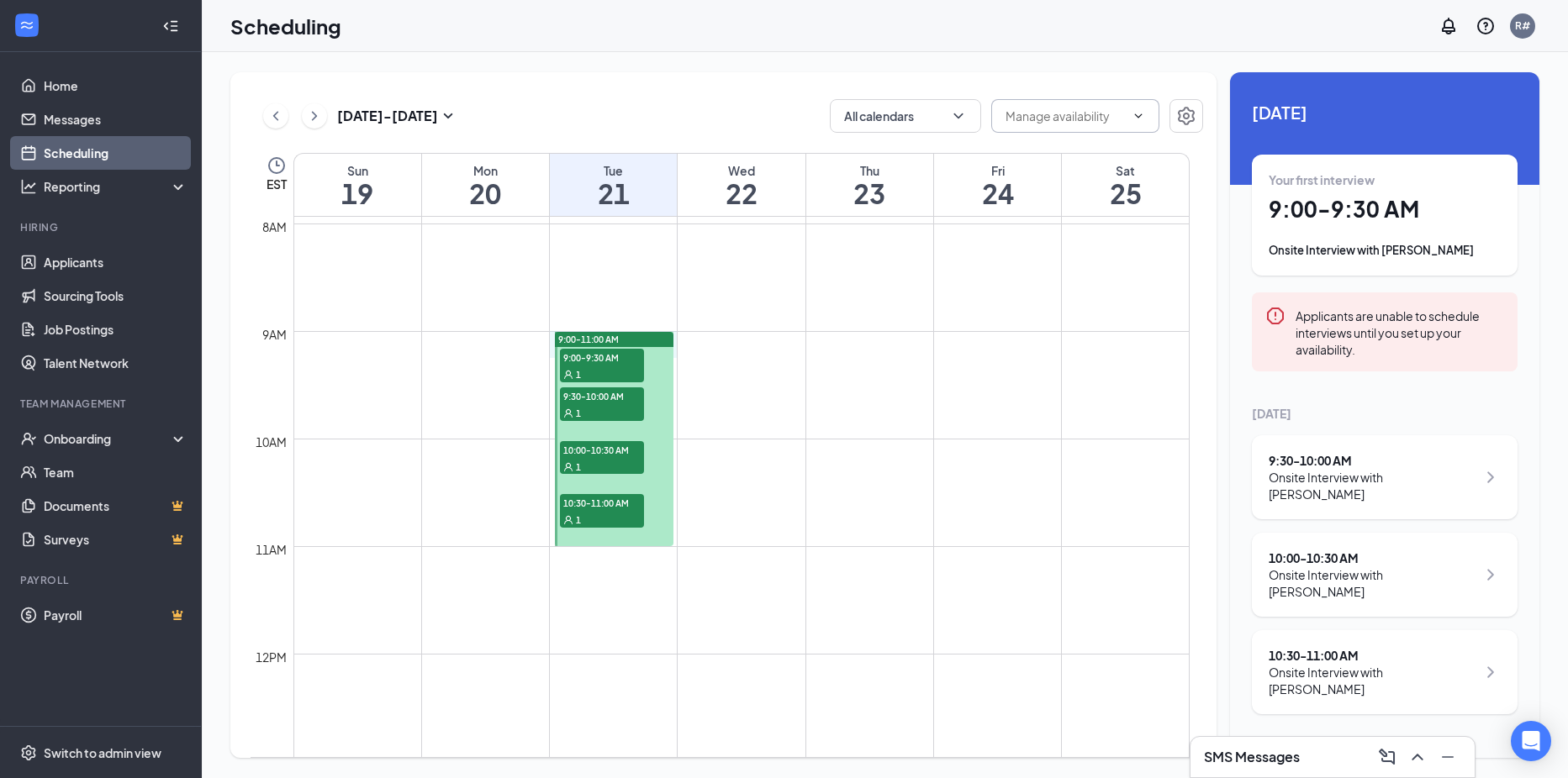
drag, startPoint x: 676, startPoint y: 332, endPoint x: 654, endPoint y: 356, distance: 32.6
click at [654, 356] on div "12am 1am 2am 3am 4am 5am 6am 7am 8am 9am 10am 11am 12pm 1pm 2pm 3pm 4pm 5pm 6pm…" at bounding box center [720, 654] width 939 height 2582
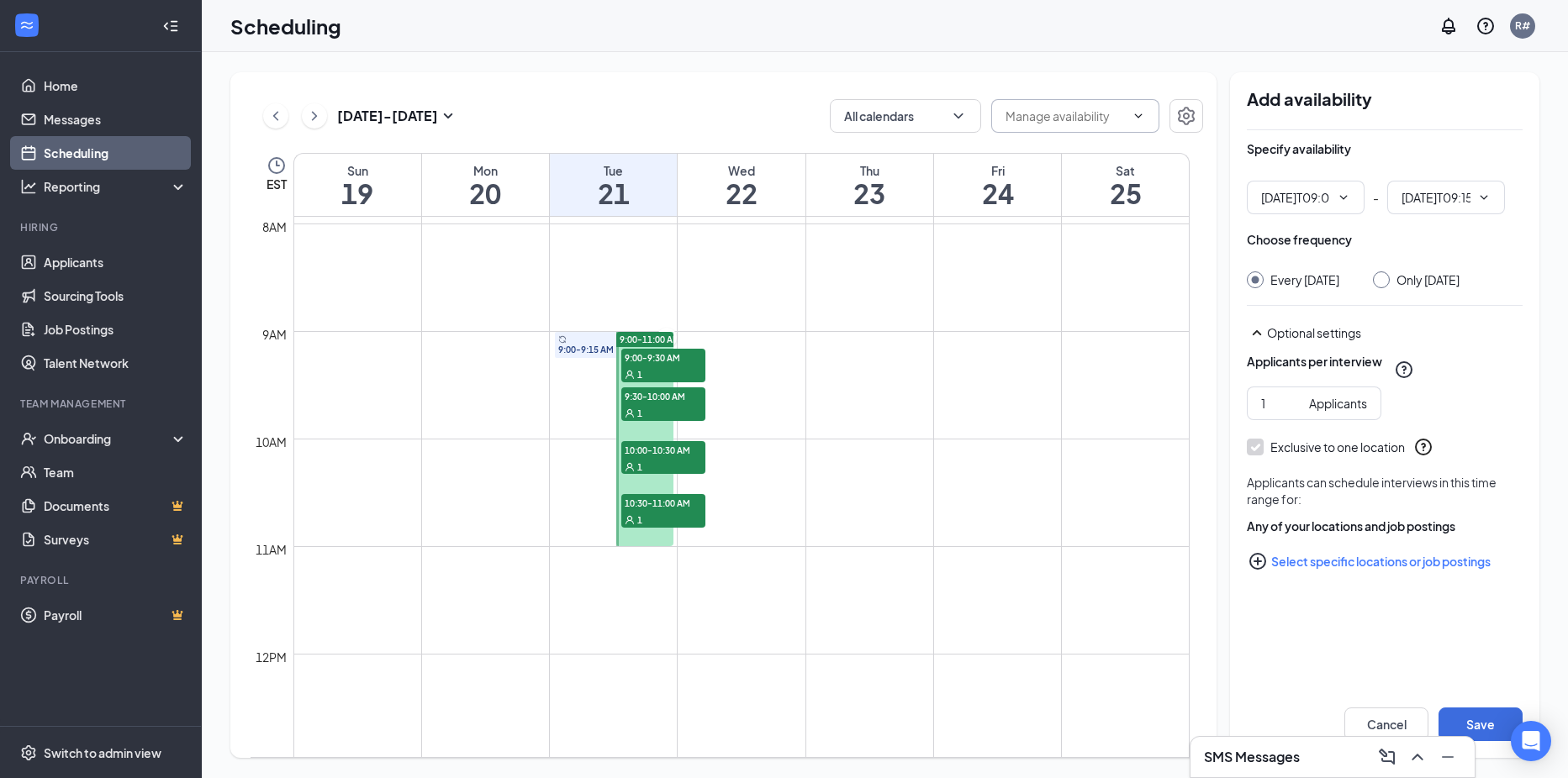
type input "09:00 AM"
type input "09:15 AM"
click at [567, 346] on span "9:00-9:15 AM" at bounding box center [613, 349] width 112 height 12
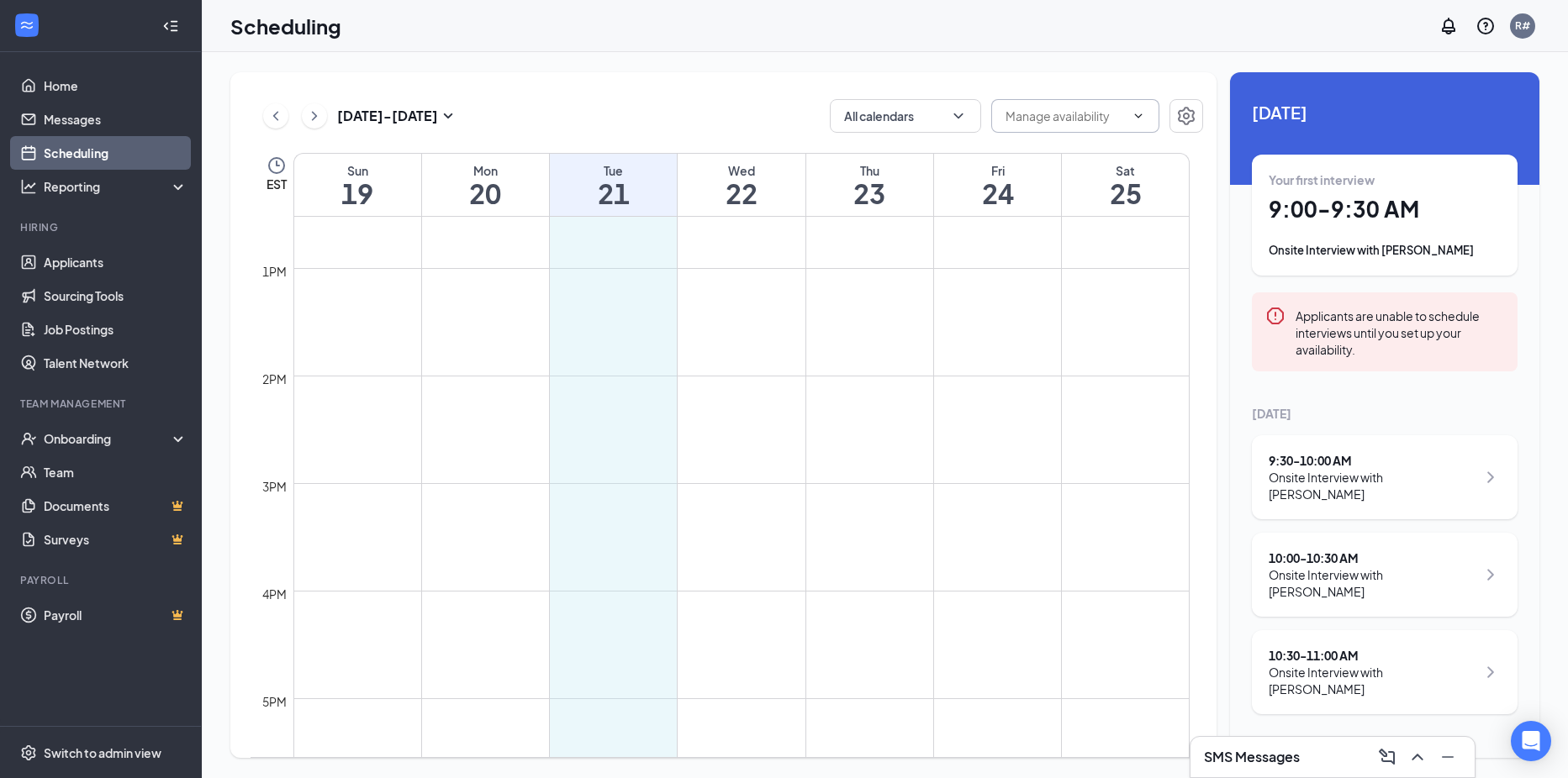
scroll to position [1366, 0]
drag, startPoint x: 674, startPoint y: 335, endPoint x: 648, endPoint y: 678, distance: 344.0
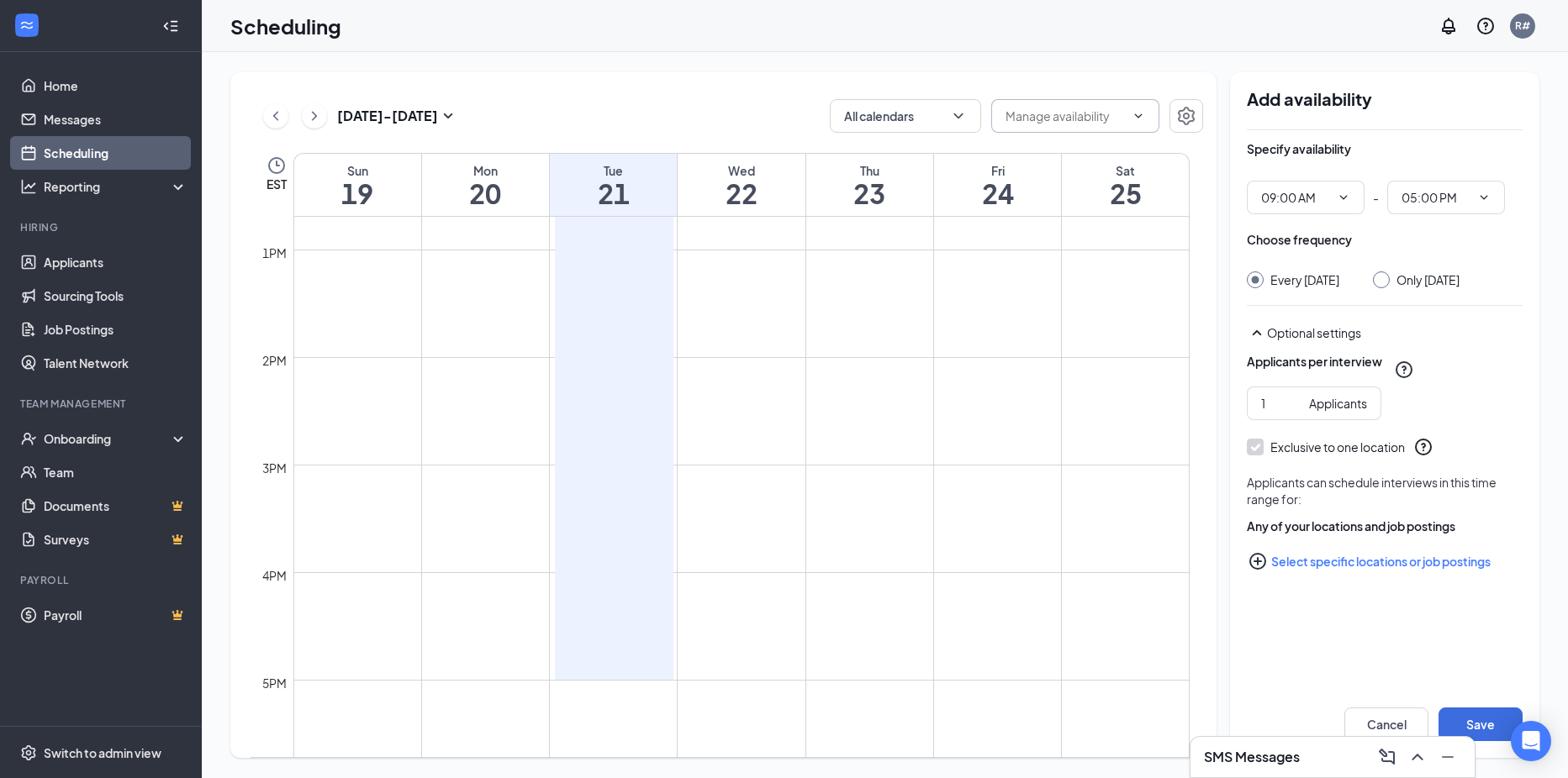
click at [1385, 280] on input "Only Tuesday, Oct 21" at bounding box center [1379, 277] width 12 height 12
radio input "true"
radio input "false"
click at [1480, 726] on button "Save" at bounding box center [1480, 725] width 84 height 34
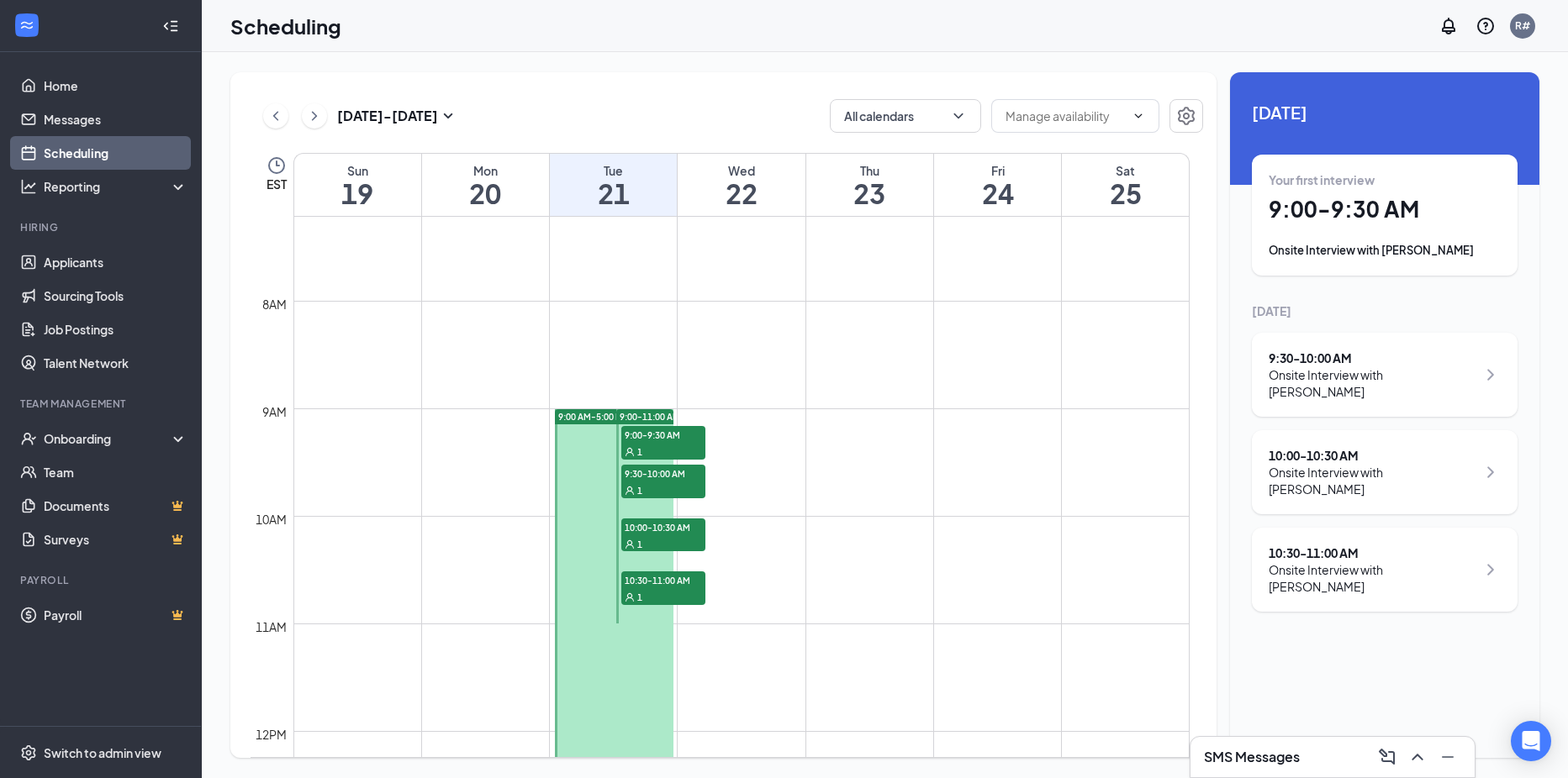
scroll to position [777, 0]
click at [639, 413] on span "9:00-11:00 AM" at bounding box center [650, 416] width 60 height 12
